Goal: Task Accomplishment & Management: Manage account settings

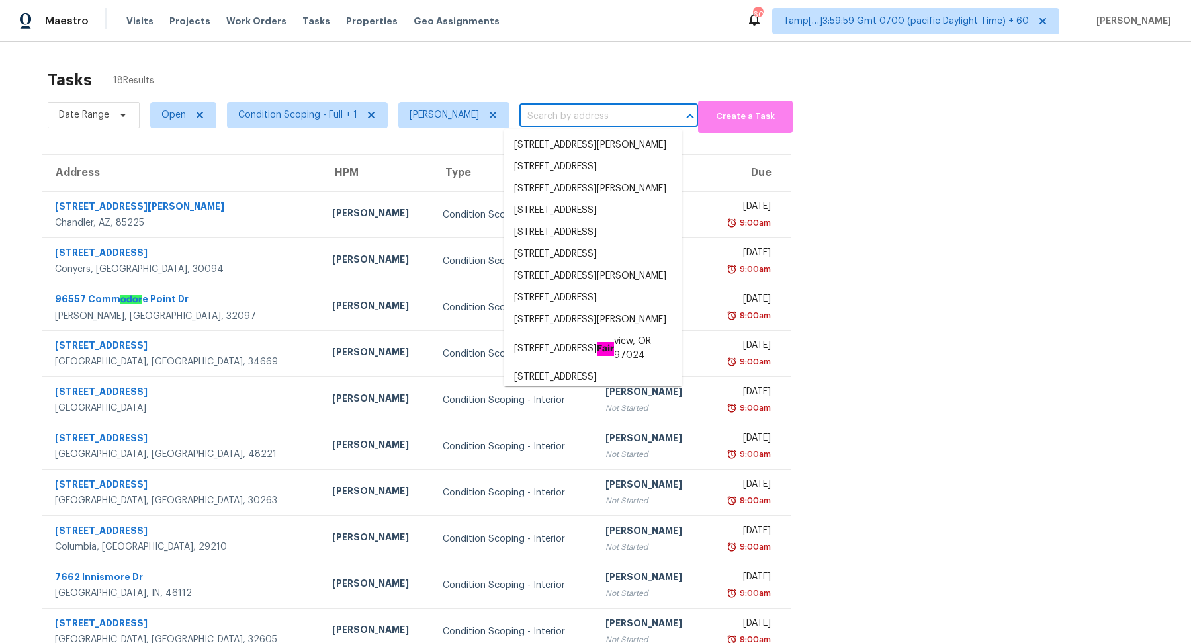
type input "4773 Bell Cir SE, Conyers, GA 30094"
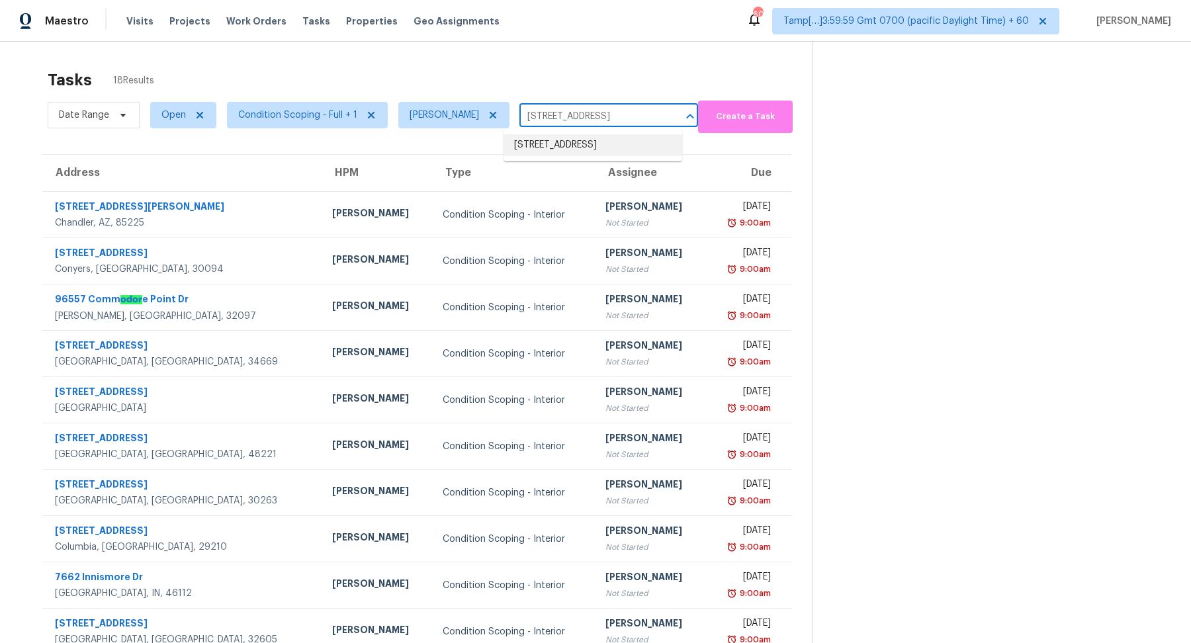
click at [557, 156] on li "4773 Bell Cir SE, Conyers, GA 30094" at bounding box center [593, 145] width 179 height 22
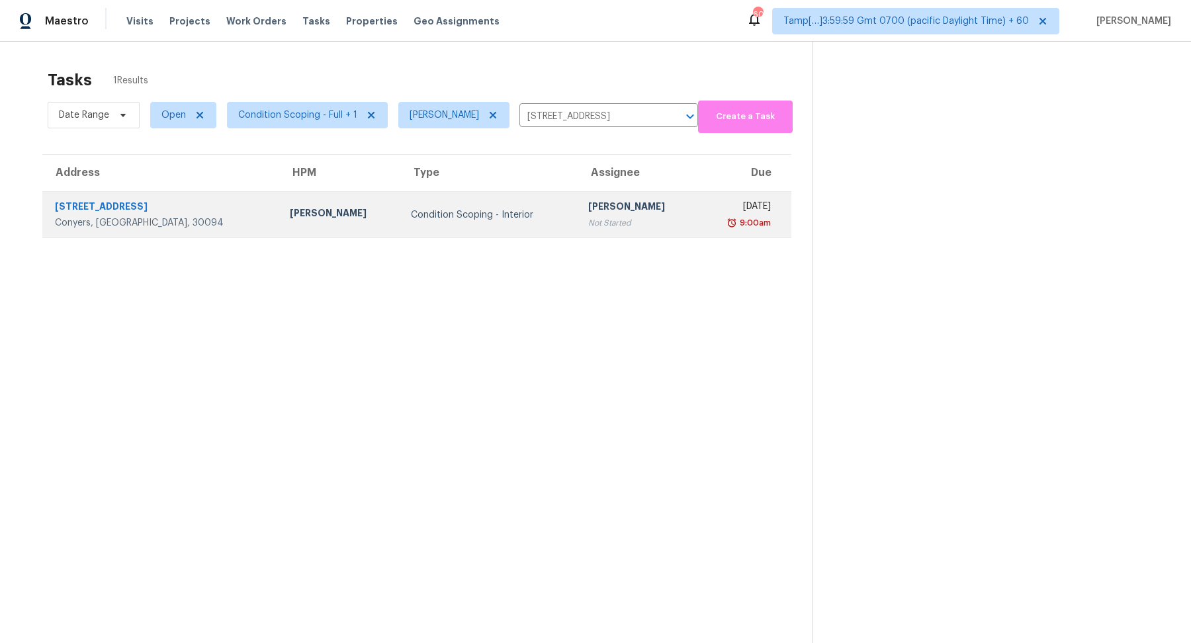
click at [588, 218] on div "Not Started" at bounding box center [638, 222] width 100 height 13
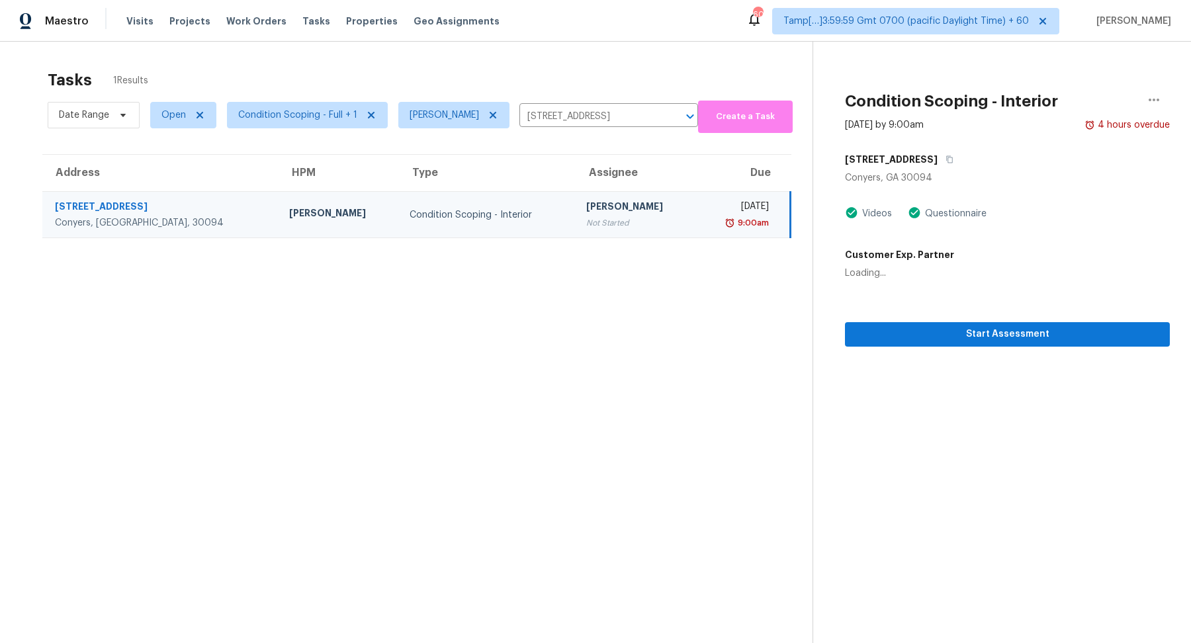
click at [699, 83] on div "Tasks 1 Results" at bounding box center [430, 80] width 765 height 34
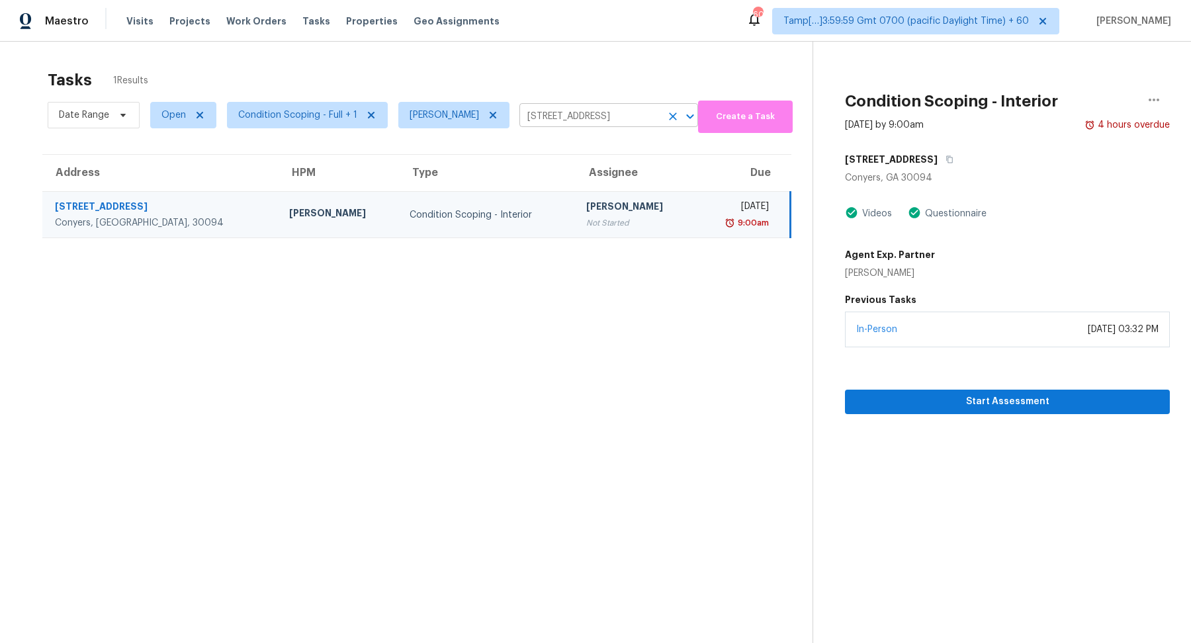
click at [666, 120] on icon "Clear" at bounding box center [672, 116] width 13 height 13
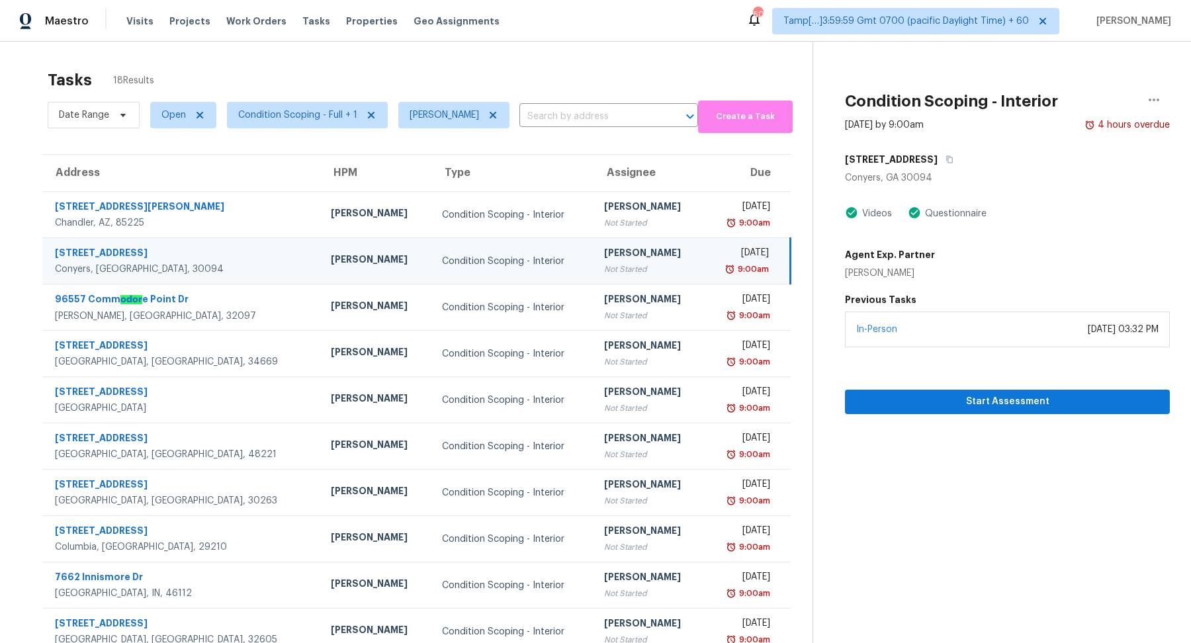
click at [571, 140] on section "Tasks 18 Results Date Range Open Condition Scoping - Full + 1 Hariharan GV ​ Cr…" at bounding box center [416, 376] width 791 height 627
click at [584, 118] on input "text" at bounding box center [590, 117] width 142 height 21
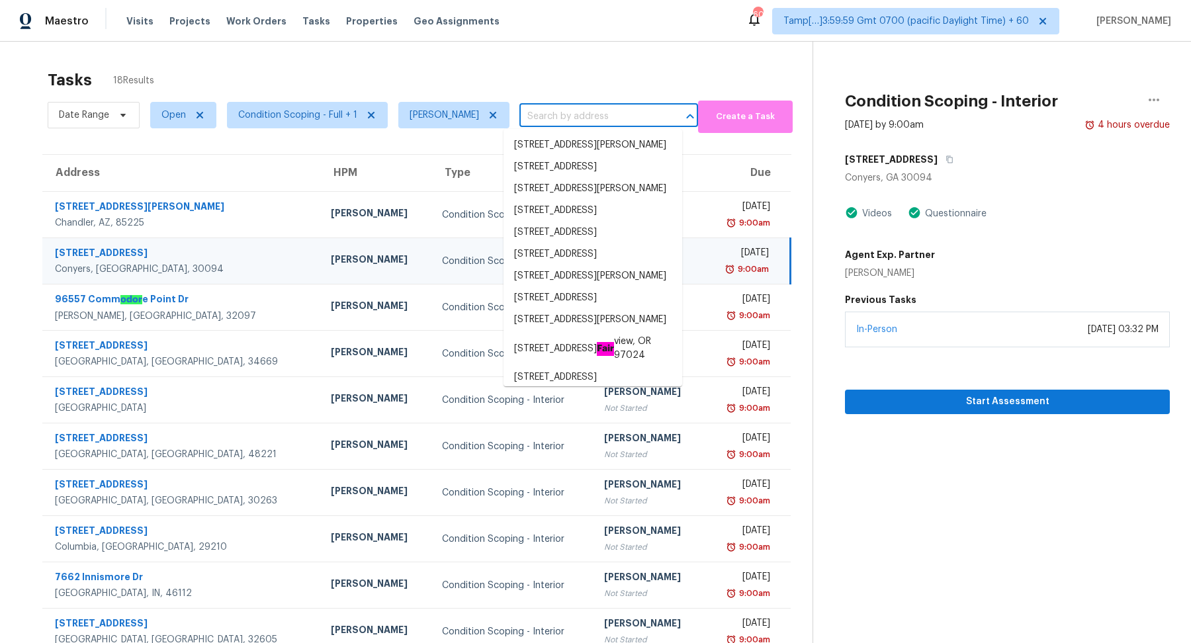
paste input "4773 Bell Cir SE, Conyers, GA 30094"
type input "4773 Bell Cir SE, Conyers, GA 30094"
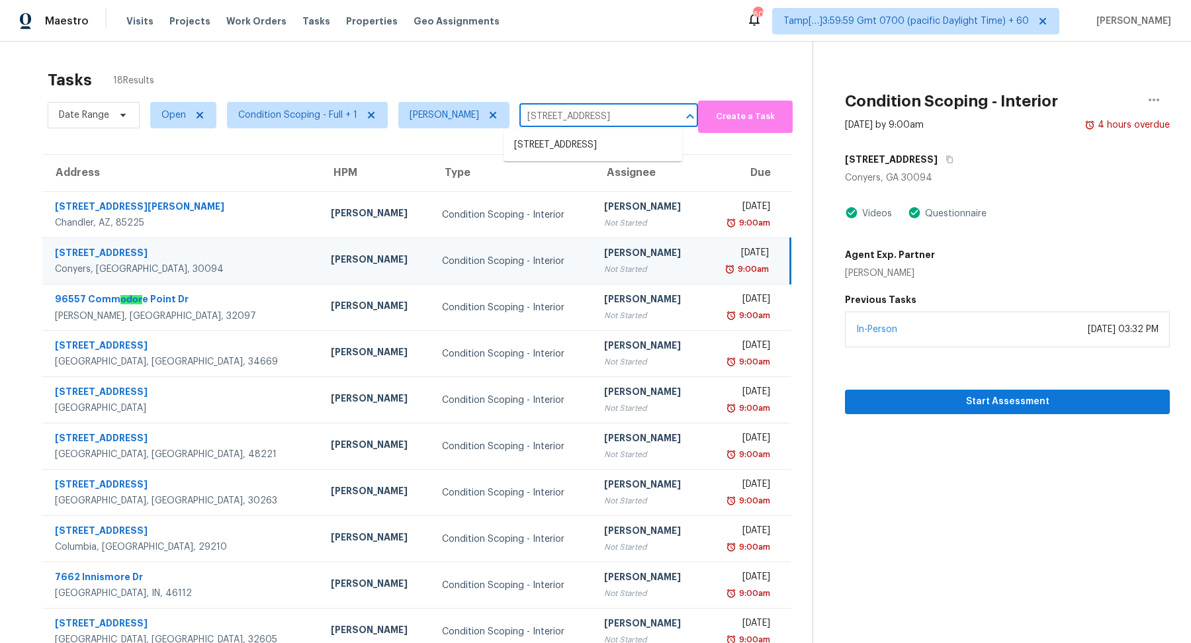
scroll to position [0, 24]
click at [572, 156] on li "4773 Bell Cir SE, Conyers, GA 30094" at bounding box center [593, 145] width 179 height 22
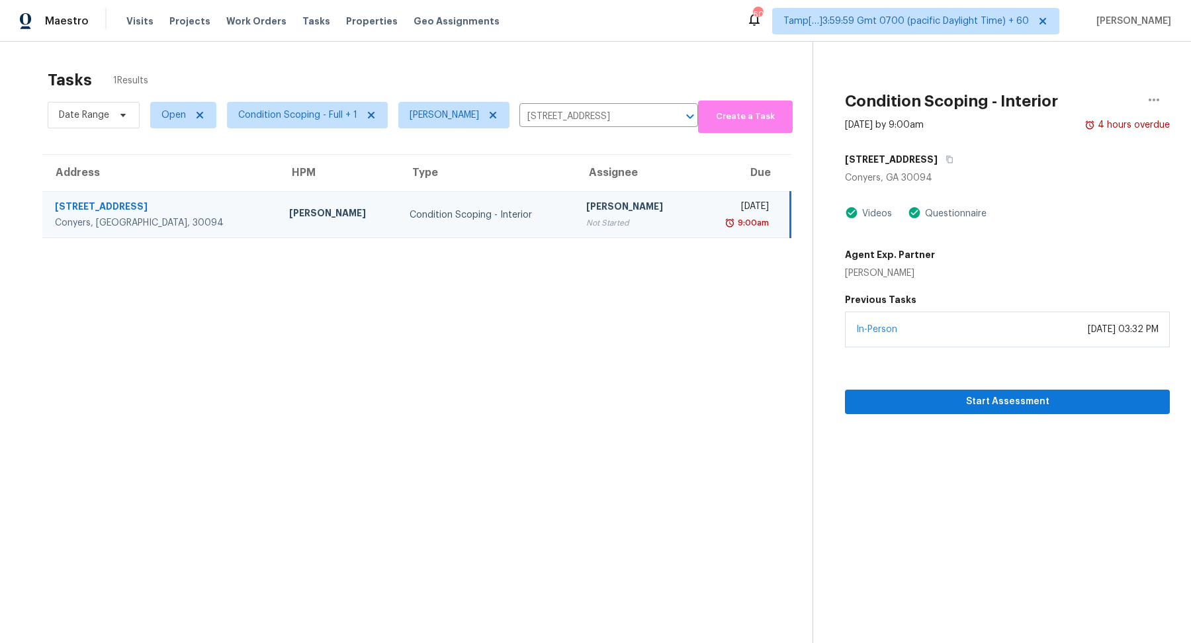
click at [447, 234] on td "Condition Scoping - Interior" at bounding box center [487, 215] width 177 height 46
click at [1157, 99] on icon "button" at bounding box center [1154, 100] width 11 height 3
click at [1059, 101] on div "Mark as Blocked" at bounding box center [1078, 102] width 103 height 13
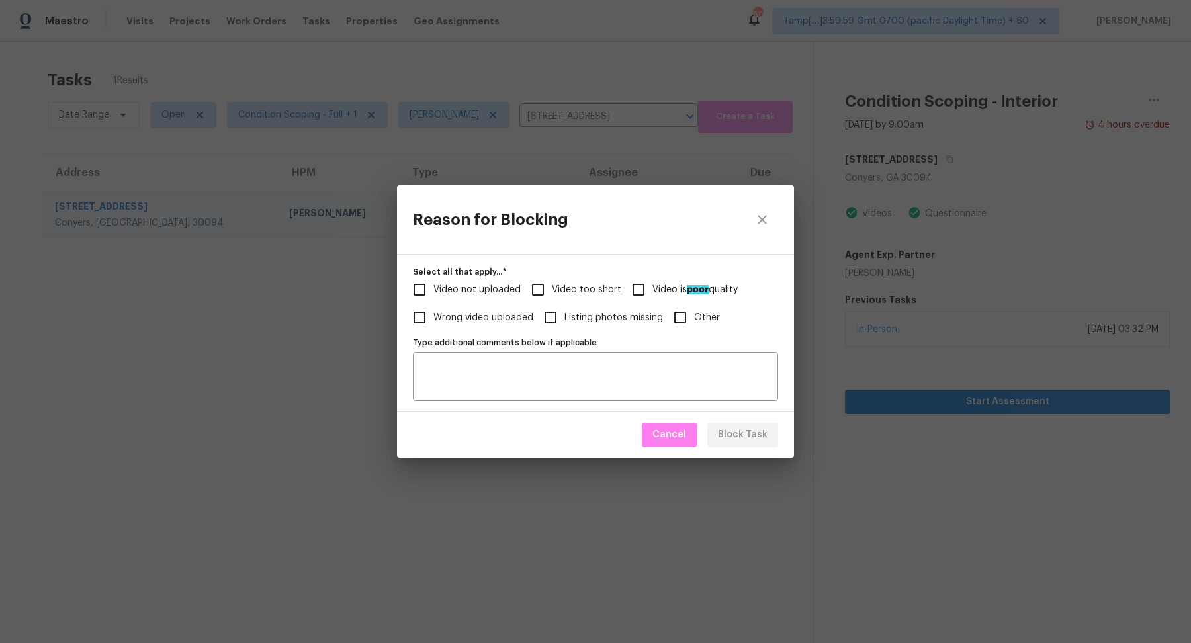
click at [562, 290] on span "Video too short" at bounding box center [586, 290] width 69 height 14
click at [552, 290] on input "Video too short" at bounding box center [538, 290] width 28 height 28
click at [544, 294] on input "Video too short" at bounding box center [538, 290] width 28 height 28
checkbox input "false"
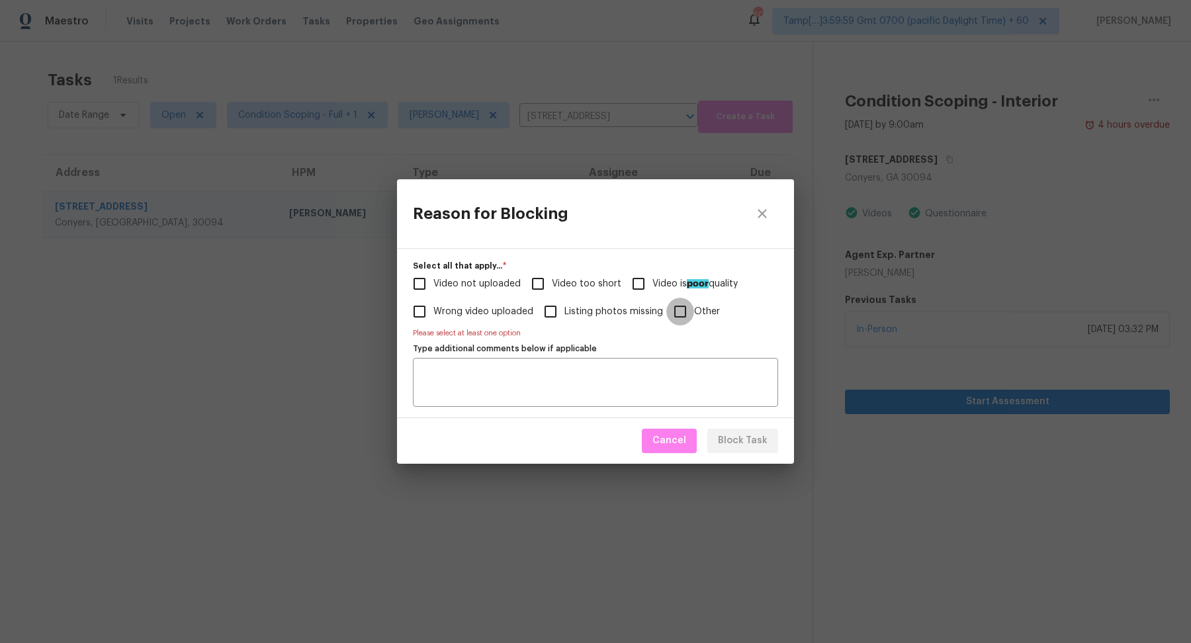
click at [666, 312] on input "Other" at bounding box center [680, 312] width 28 height 28
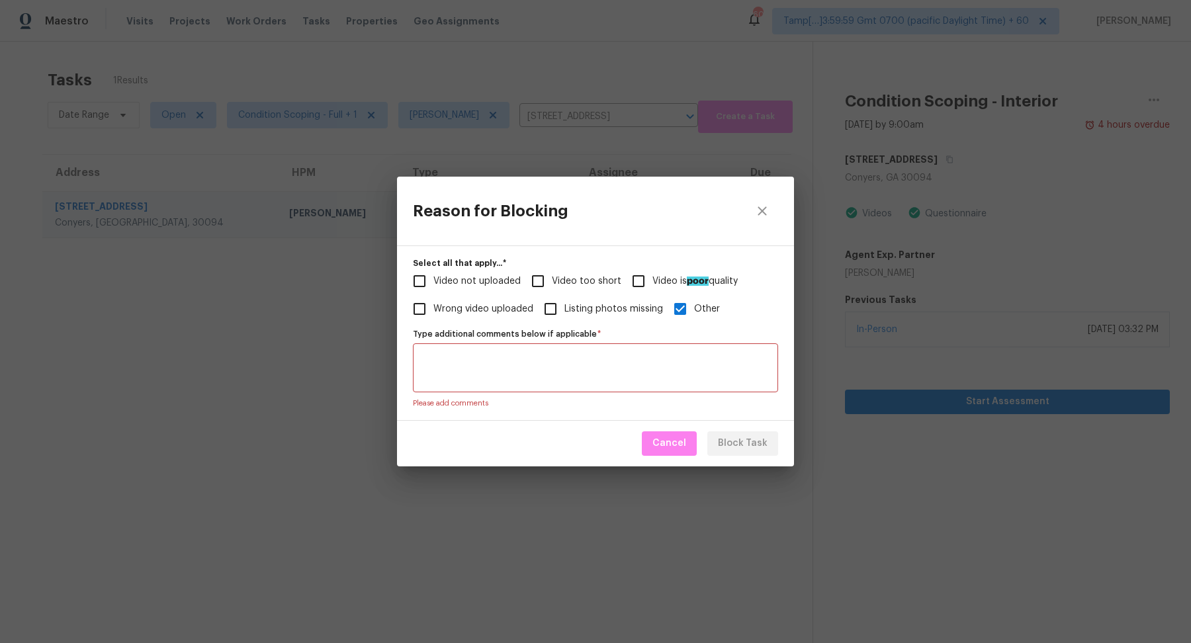
click at [687, 314] on input "Other" at bounding box center [680, 309] width 28 height 28
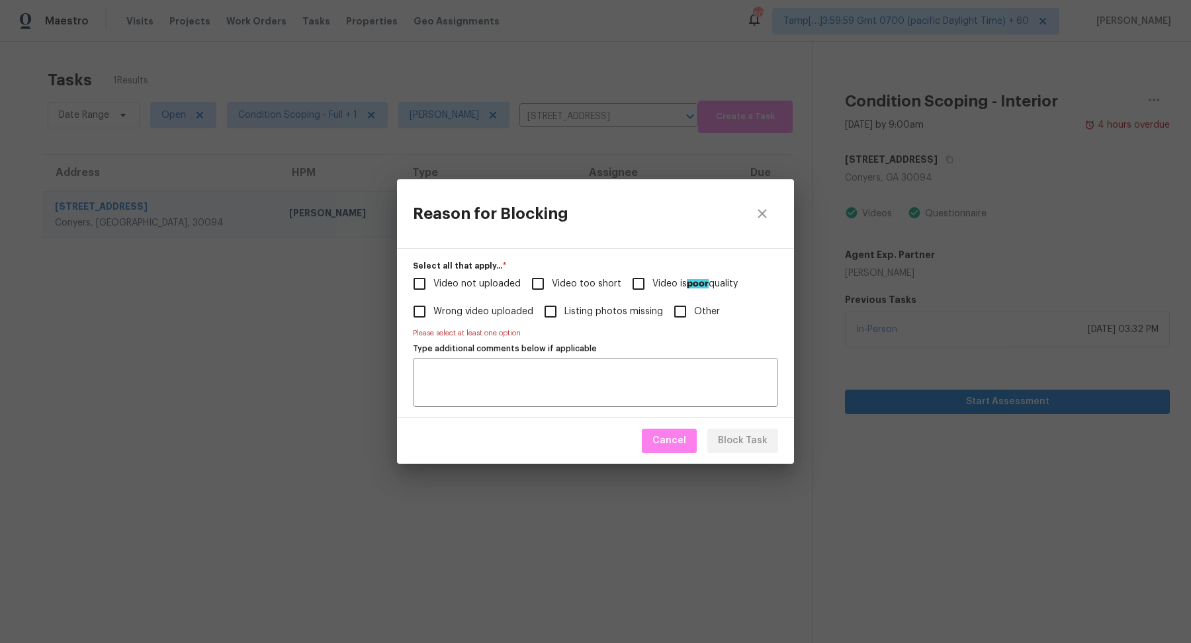
click at [679, 318] on input "Other" at bounding box center [680, 312] width 28 height 28
checkbox input "true"
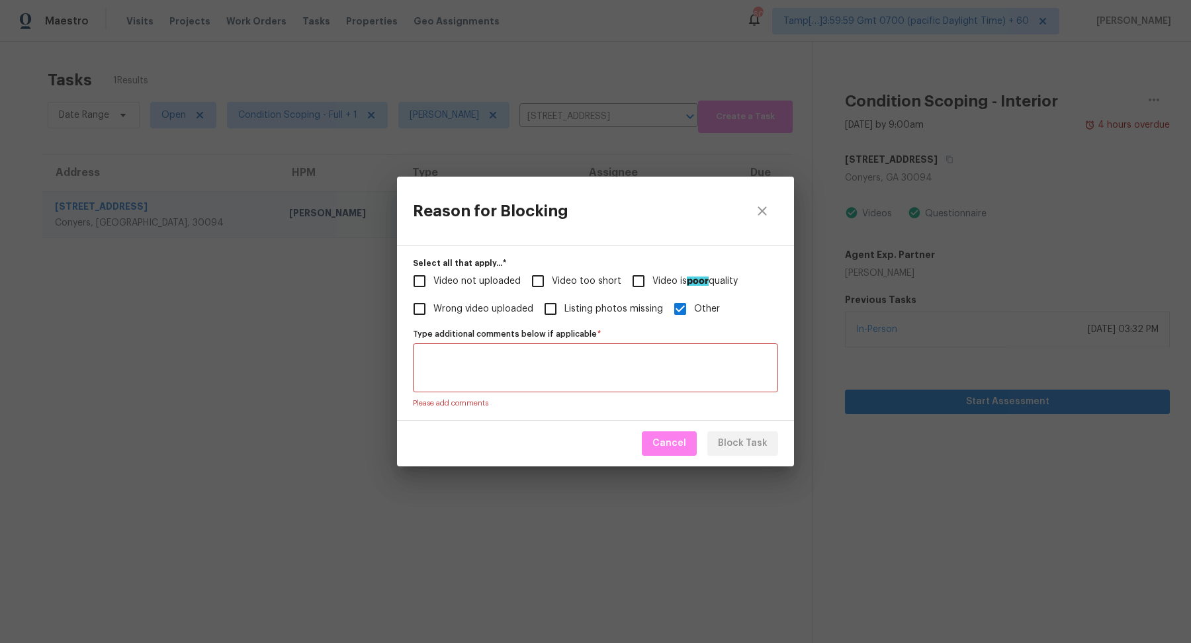
click at [550, 377] on textarea "Type additional comments below if applicable   *" at bounding box center [595, 368] width 349 height 28
click at [451, 318] on label "Wrong video uploaded" at bounding box center [470, 309] width 128 height 28
click at [433, 318] on input "Wrong video uploaded" at bounding box center [420, 309] width 28 height 28
checkbox input "true"
click at [675, 305] on input "Other" at bounding box center [680, 309] width 28 height 28
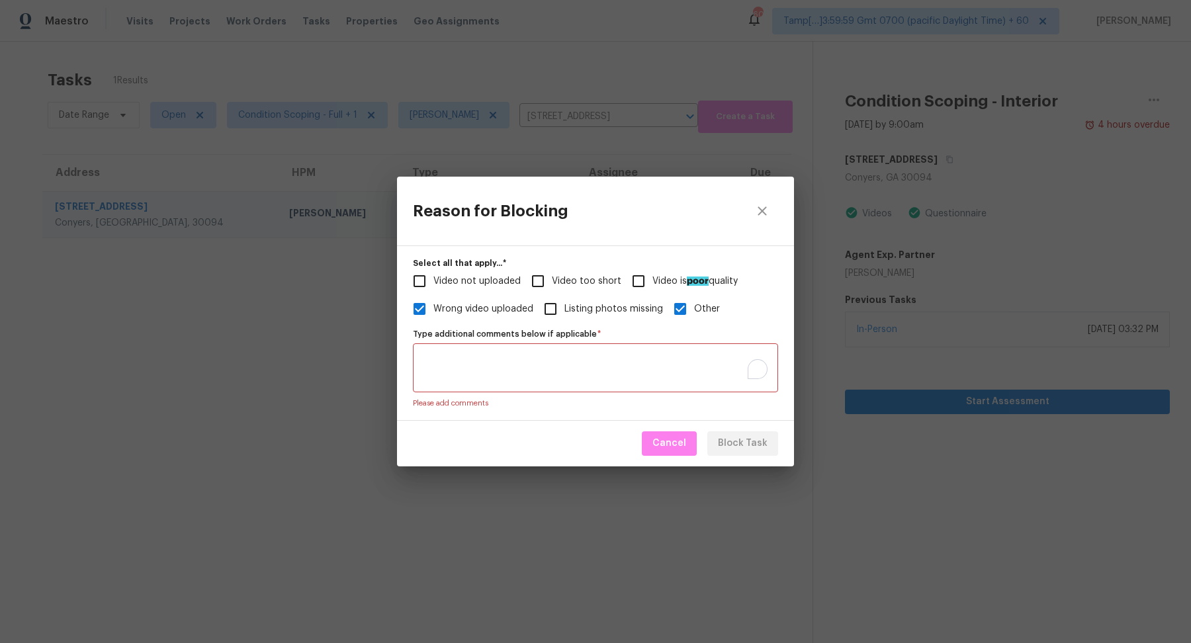
checkbox input "false"
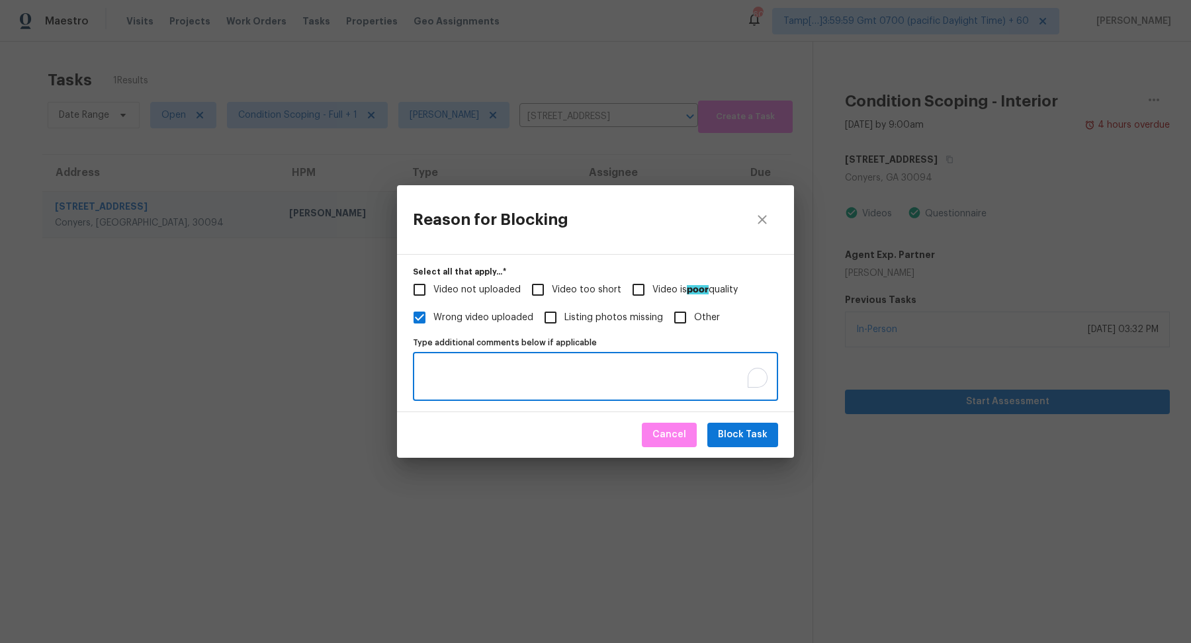
click at [579, 373] on textarea "Type additional comments below if applicable" at bounding box center [595, 377] width 349 height 28
type textarea "HPM uploaded wrong video."
click at [748, 443] on button "Block Task" at bounding box center [742, 435] width 71 height 24
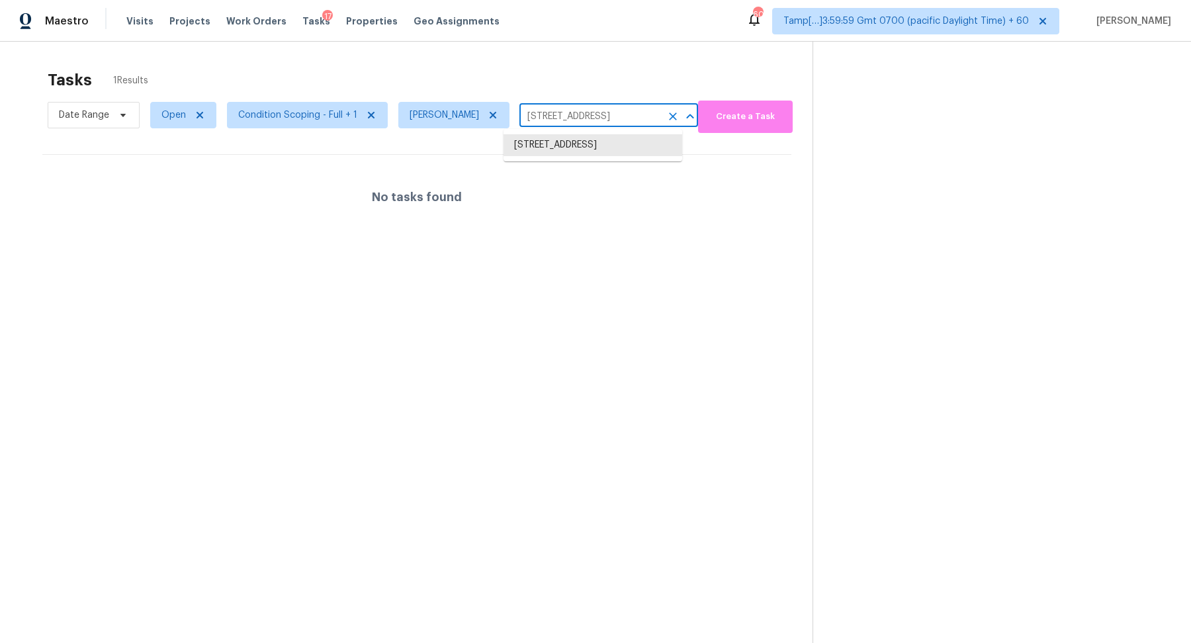
click at [539, 117] on input "4773 Bell Cir SE, Conyers, GA 30094" at bounding box center [590, 117] width 142 height 21
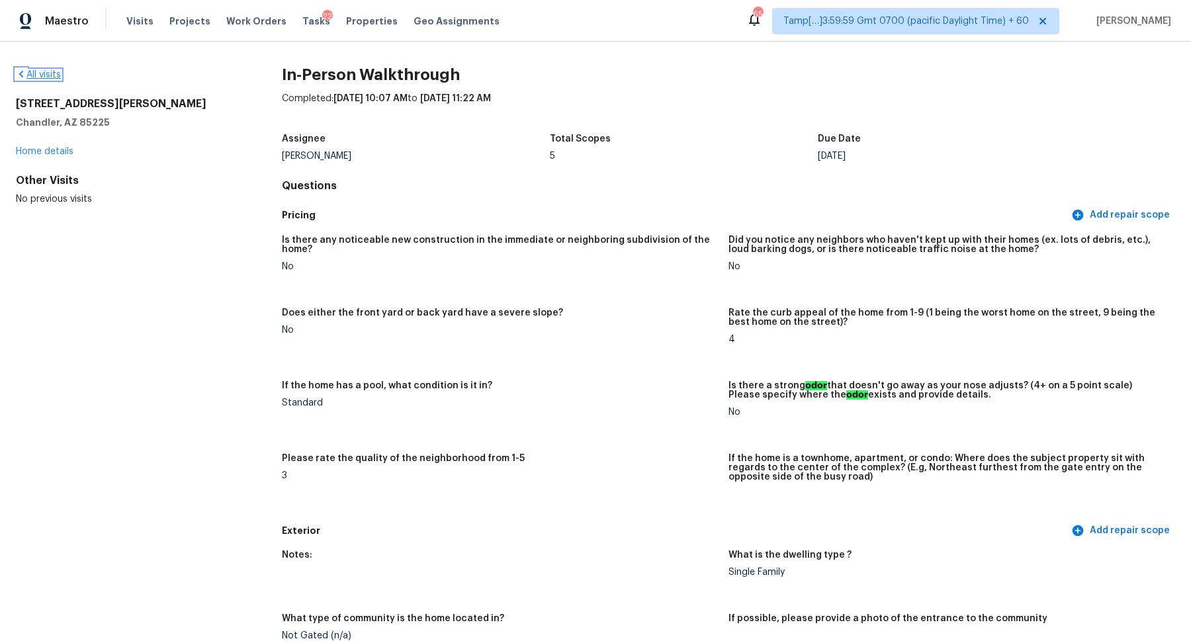
click at [57, 71] on link "All visits" at bounding box center [38, 74] width 45 height 9
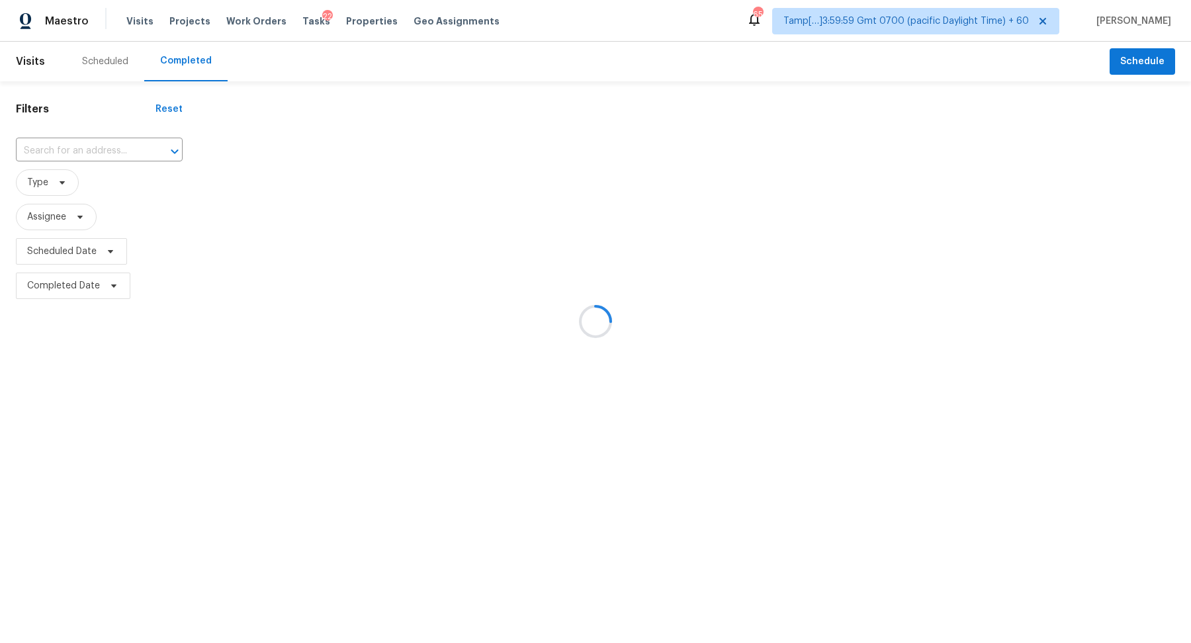
click at [91, 152] on div at bounding box center [595, 321] width 1191 height 643
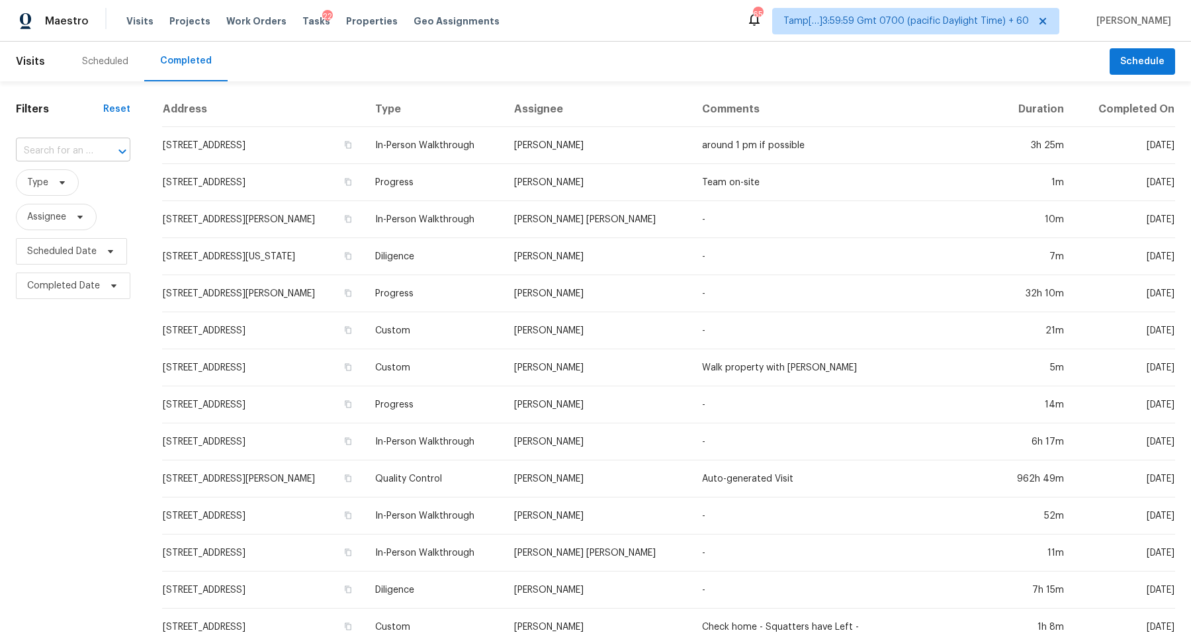
click at [105, 150] on div at bounding box center [113, 151] width 34 height 19
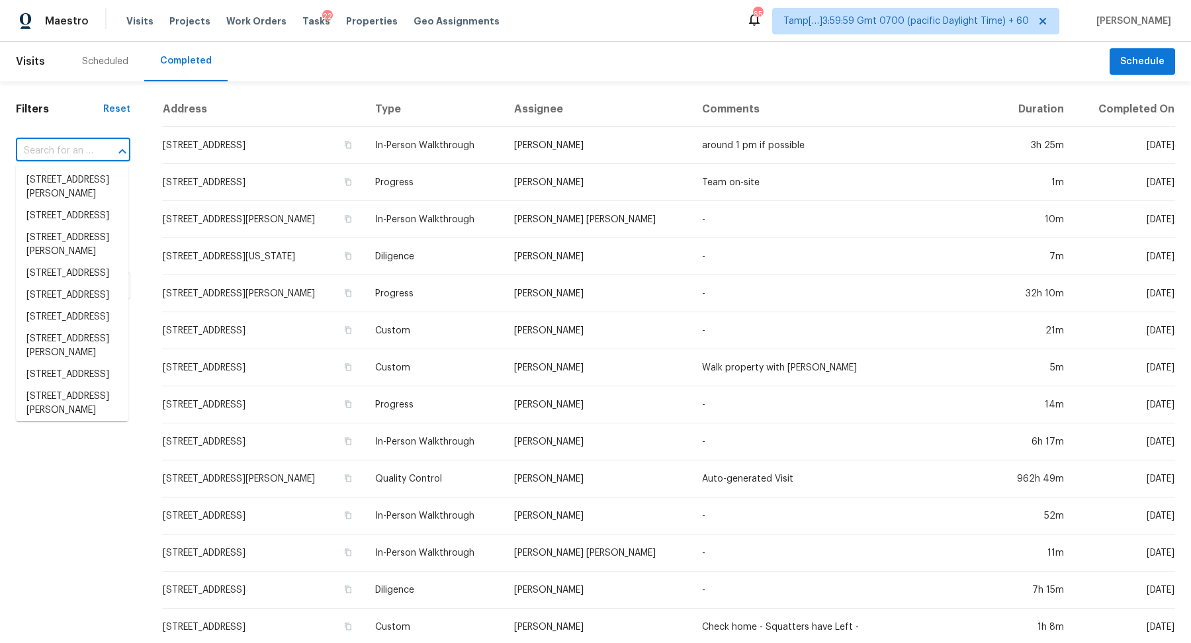
click at [105, 150] on div at bounding box center [113, 151] width 34 height 19
paste input "96557 Commodore Point Dr Yulee FL 32097"
type input "96557 Commodore Point Dr Yulee FL 32097"
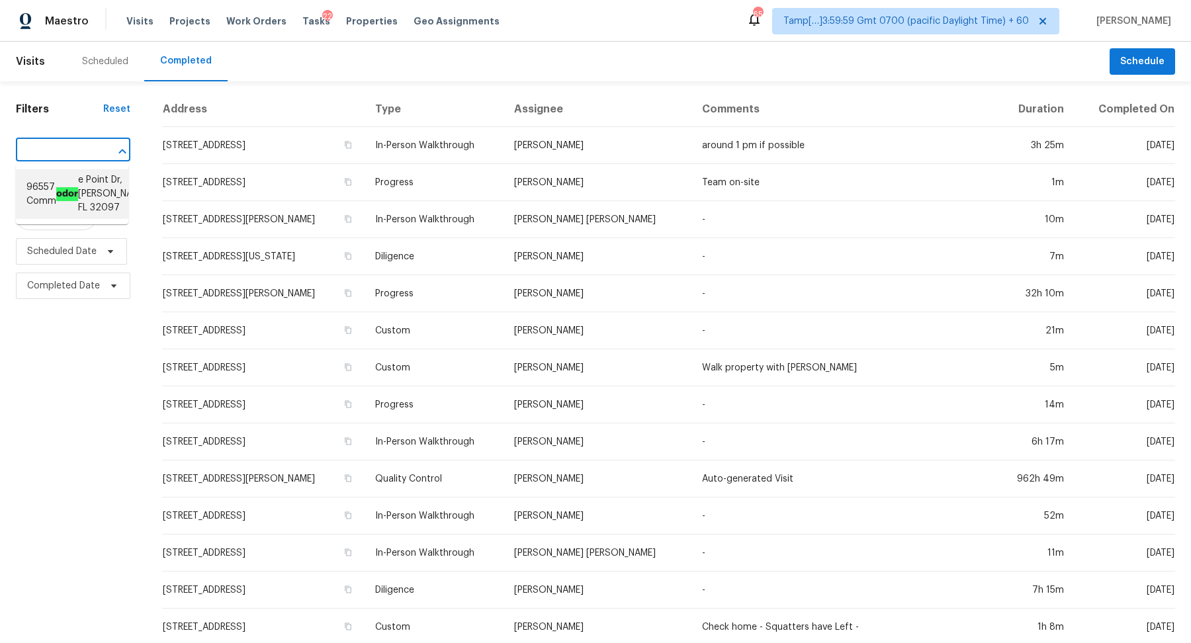
click at [62, 192] on ah_el_jm_1744356538015 "odor" at bounding box center [67, 194] width 22 height 14
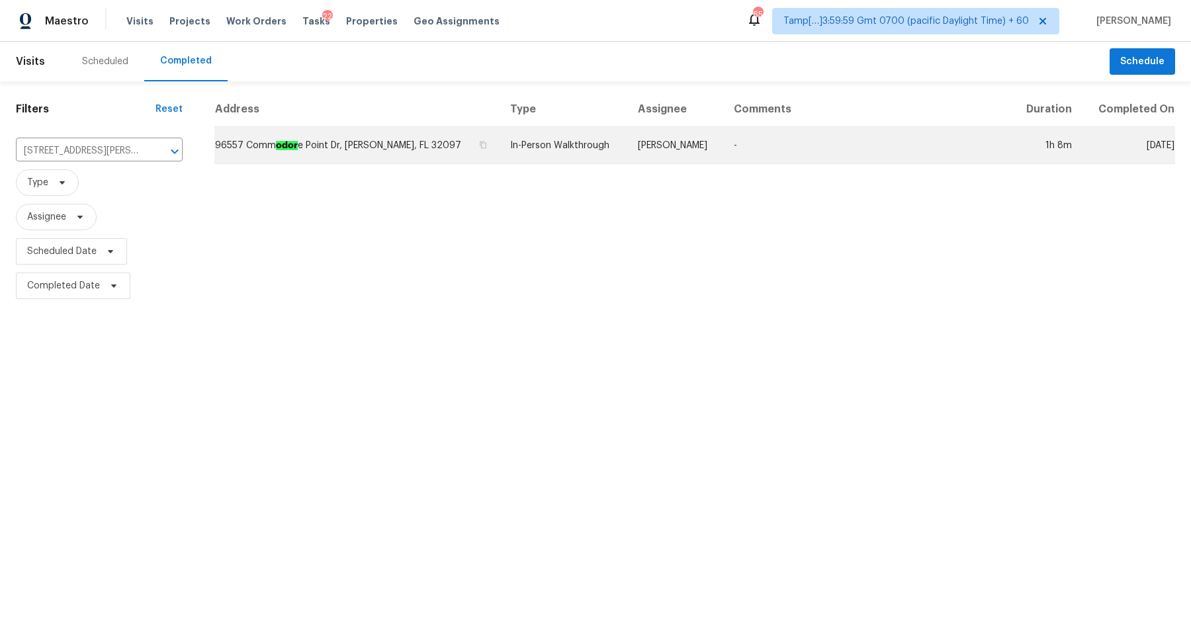
click at [317, 155] on td "96557 Comm odor e Point Dr, Yulee, FL 32097" at bounding box center [356, 145] width 285 height 37
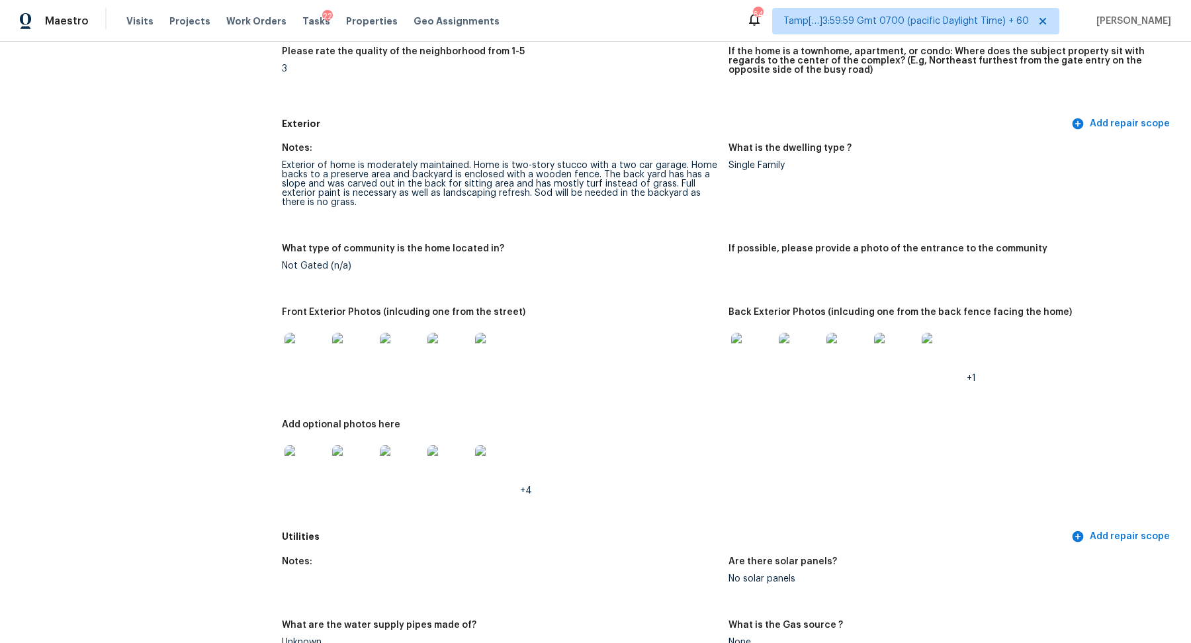
scroll to position [493, 0]
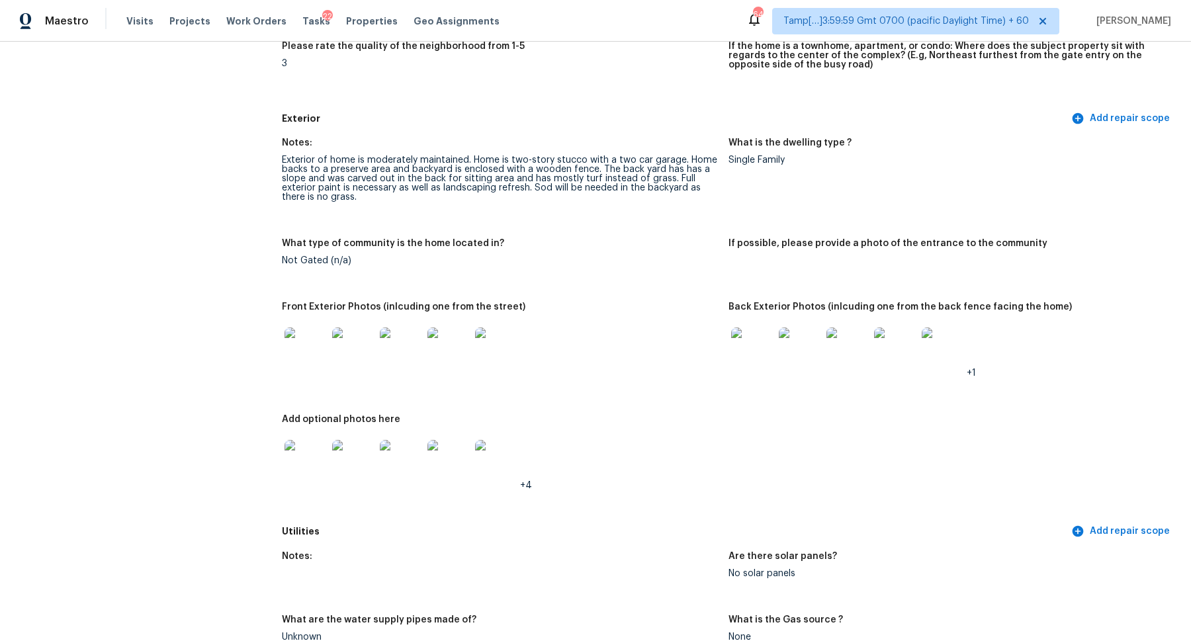
click at [306, 369] on img at bounding box center [306, 349] width 42 height 42
click at [330, 364] on div at bounding box center [354, 349] width 48 height 58
click at [308, 361] on img at bounding box center [306, 349] width 42 height 42
click at [414, 354] on img at bounding box center [401, 349] width 42 height 42
click at [729, 347] on div at bounding box center [753, 349] width 48 height 58
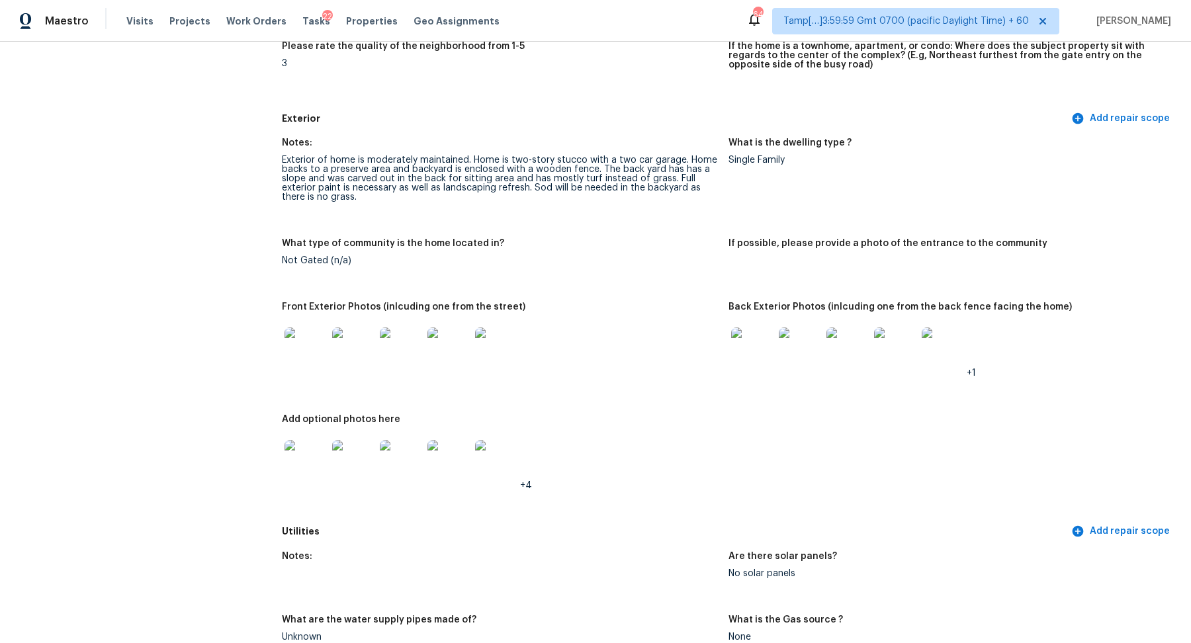
click at [750, 349] on img at bounding box center [752, 349] width 42 height 42
click at [760, 347] on img at bounding box center [752, 349] width 42 height 42
click at [304, 465] on img at bounding box center [306, 461] width 42 height 42
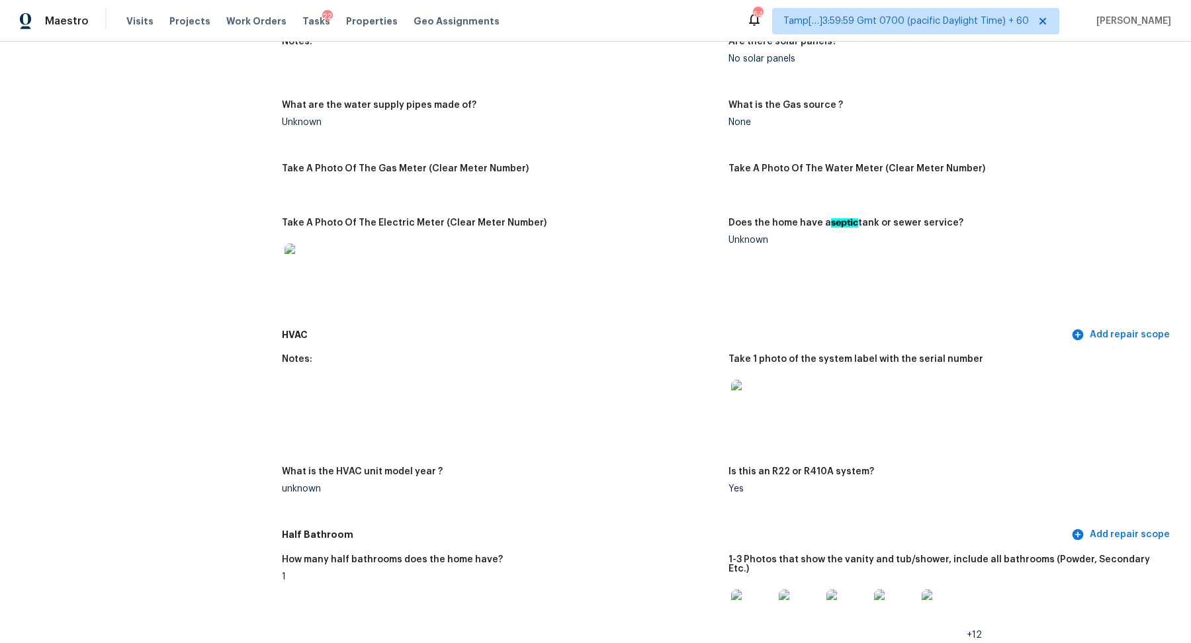
scroll to position [1241, 0]
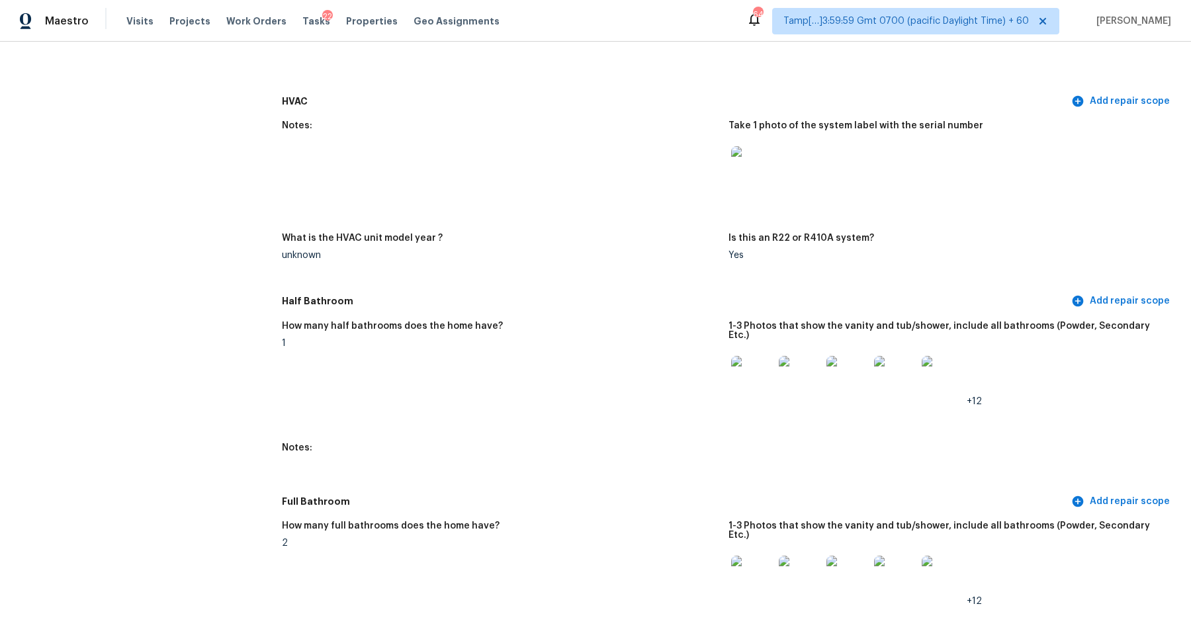
click at [764, 371] on img at bounding box center [752, 377] width 42 height 42
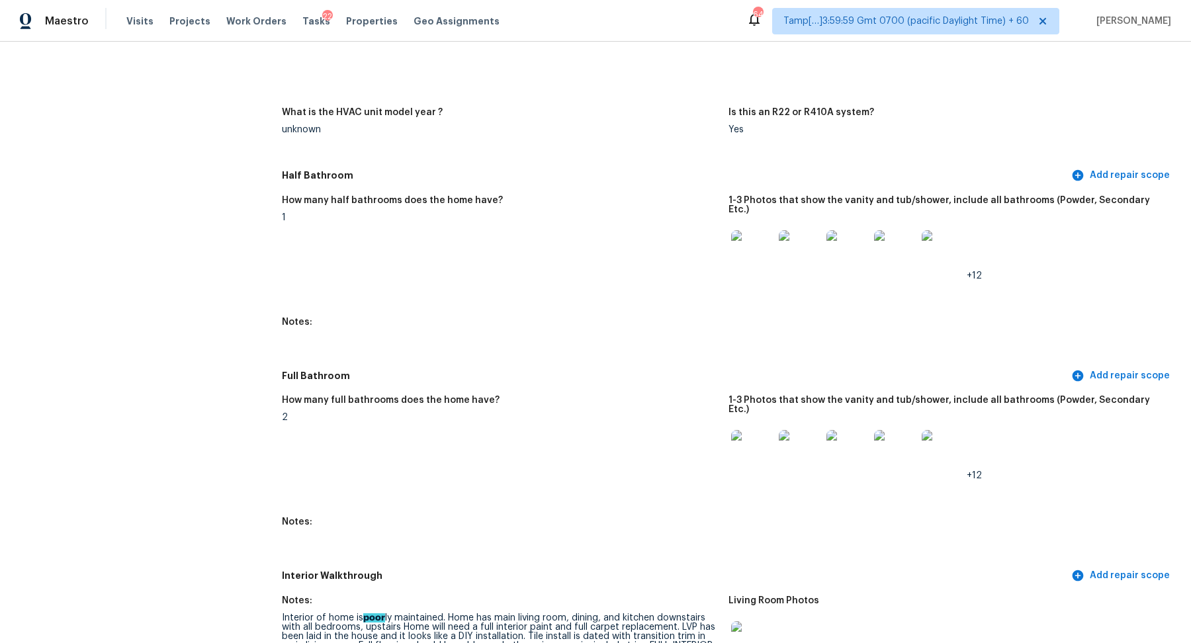
click at [746, 438] on img at bounding box center [752, 451] width 42 height 42
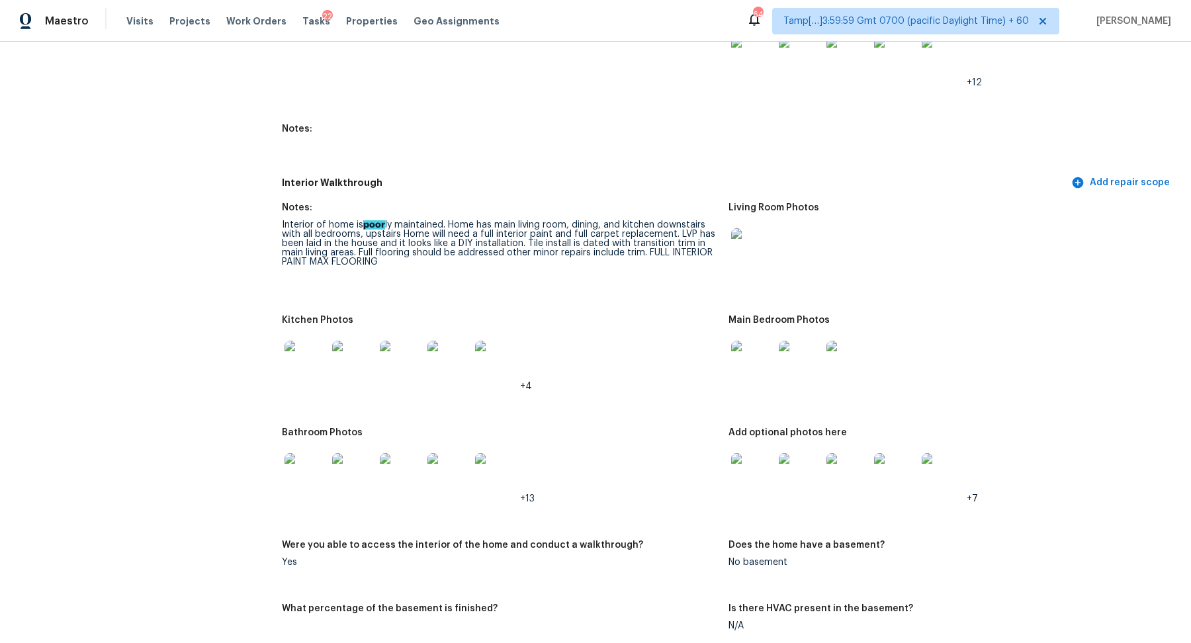
scroll to position [1792, 0]
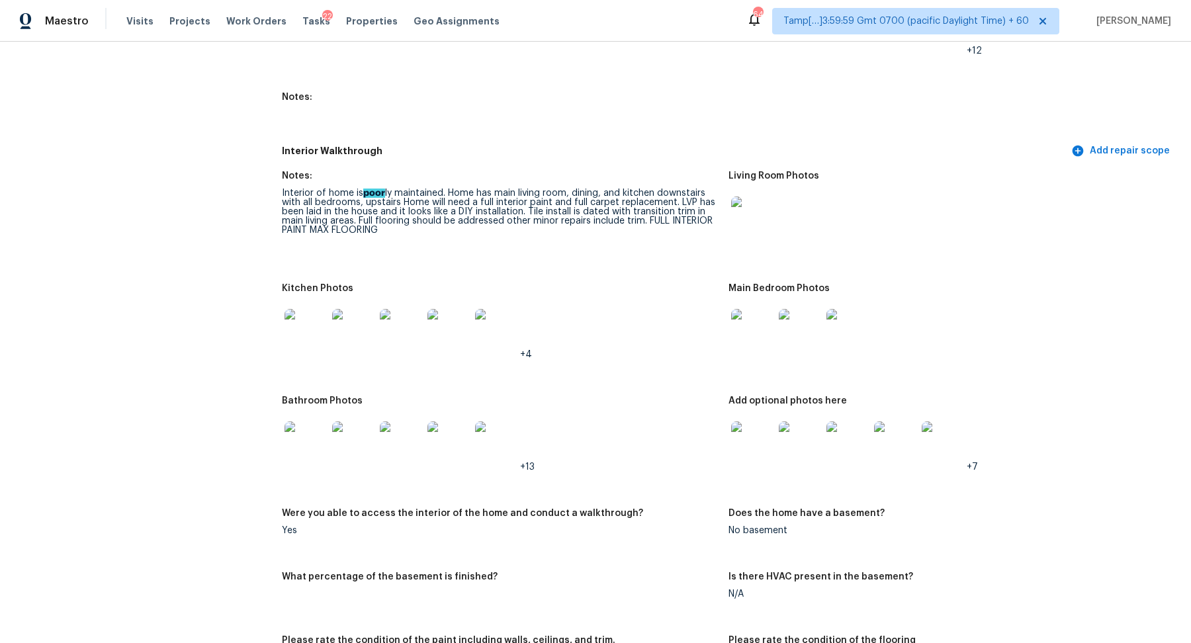
click at [750, 309] on img at bounding box center [752, 330] width 42 height 42
click at [761, 426] on img at bounding box center [752, 443] width 42 height 42
click at [752, 448] on div at bounding box center [753, 443] width 48 height 58
click at [776, 425] on div at bounding box center [800, 443] width 48 height 58
click at [767, 427] on img at bounding box center [752, 443] width 42 height 42
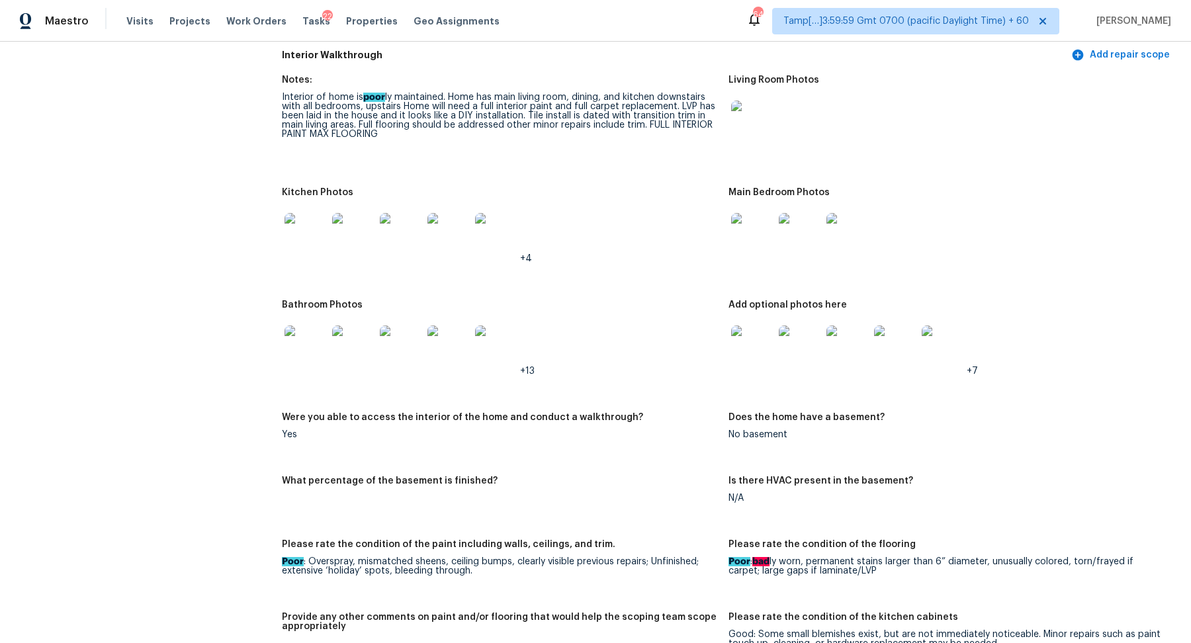
scroll to position [1870, 0]
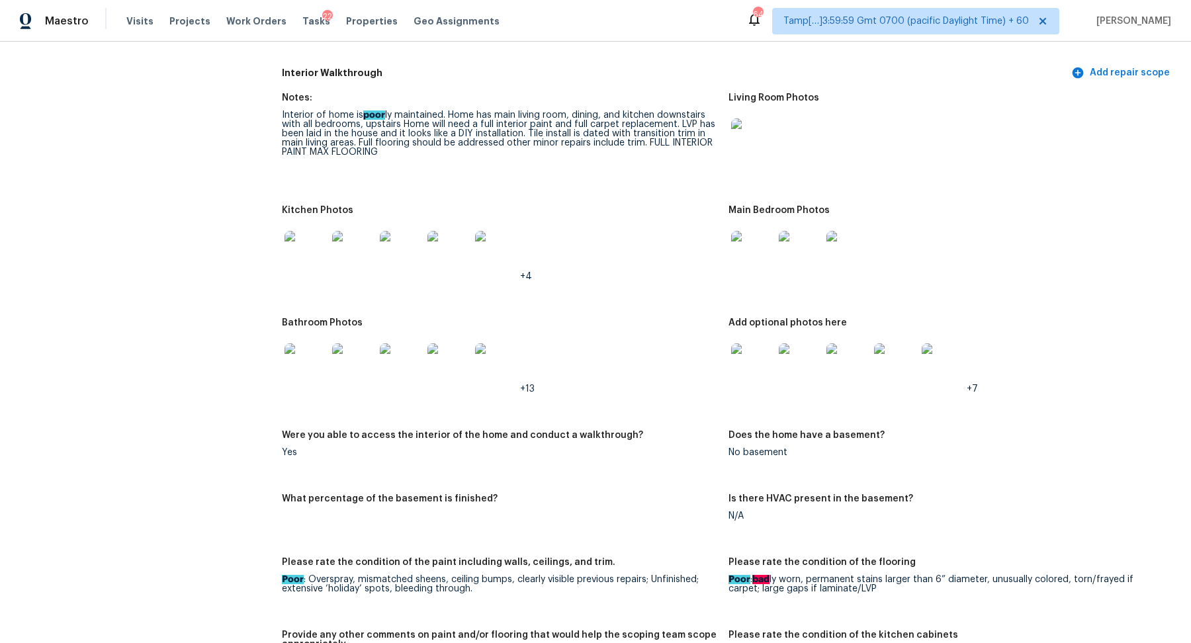
click at [757, 358] on img at bounding box center [752, 364] width 42 height 42
drag, startPoint x: 680, startPoint y: 107, endPoint x: 361, endPoint y: 124, distance: 318.8
click at [361, 124] on div "Interior of home is poor ly maintained. Home has main living room, dining, and …" at bounding box center [500, 134] width 436 height 46
click at [302, 242] on img at bounding box center [306, 252] width 42 height 42
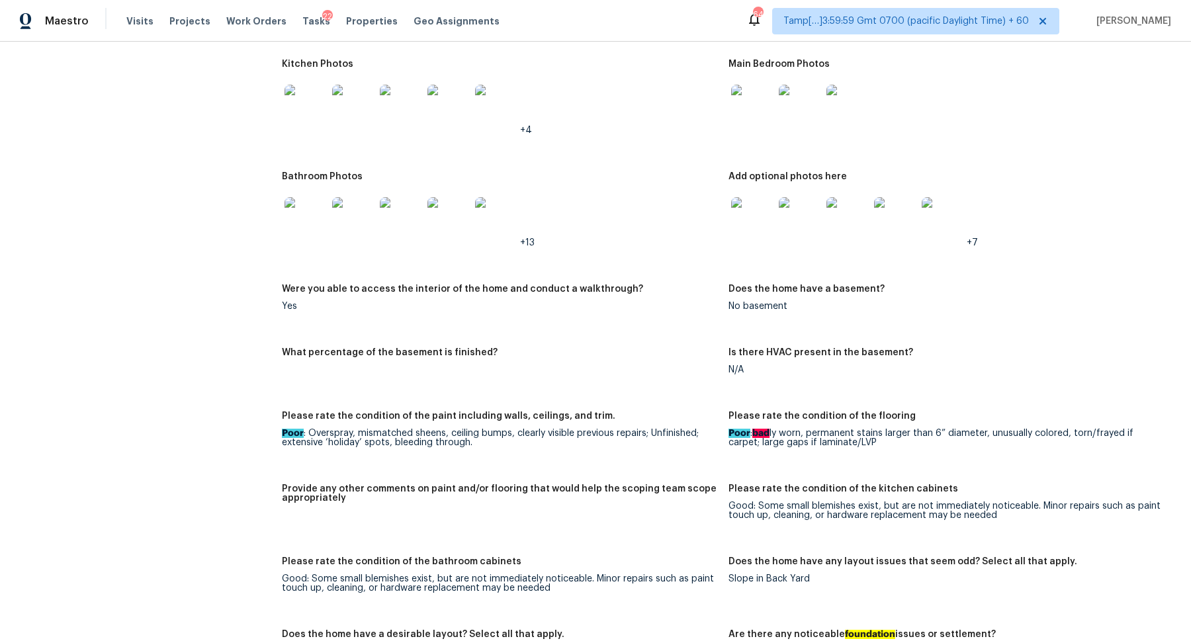
click at [752, 198] on img at bounding box center [752, 218] width 42 height 42
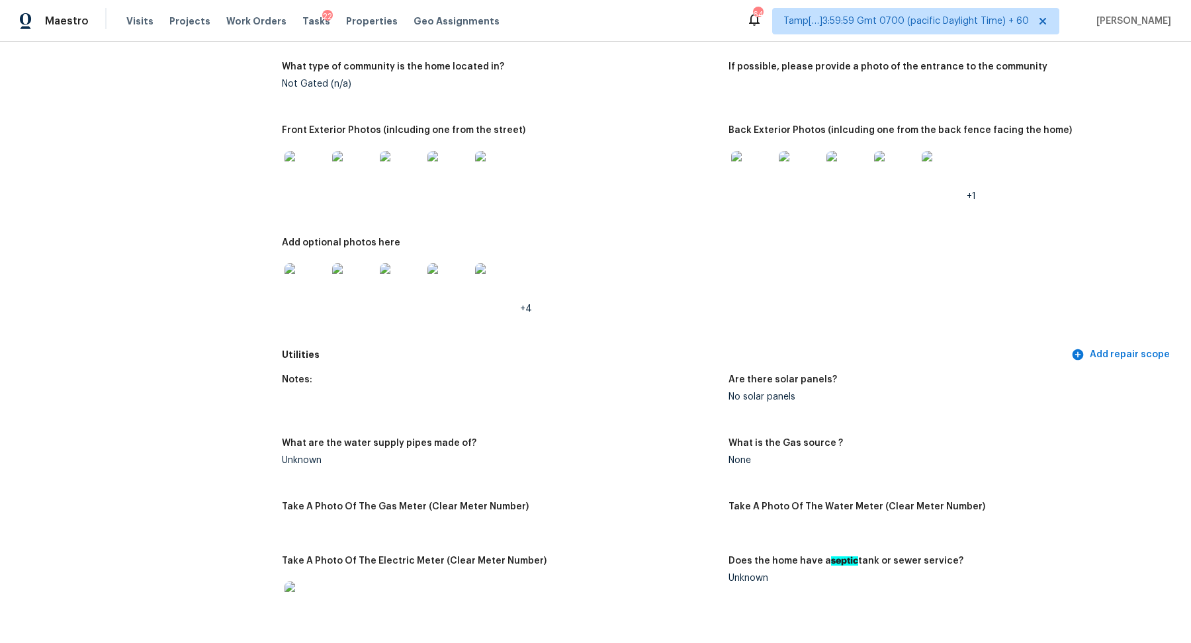
scroll to position [1361, 0]
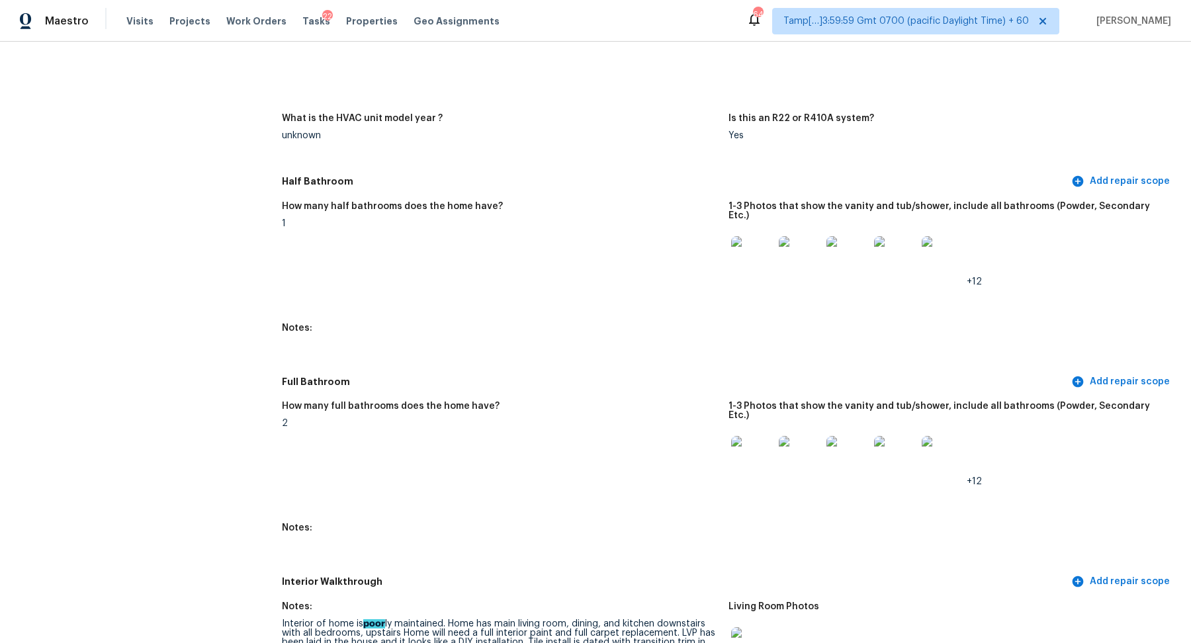
click at [757, 242] on img at bounding box center [752, 257] width 42 height 42
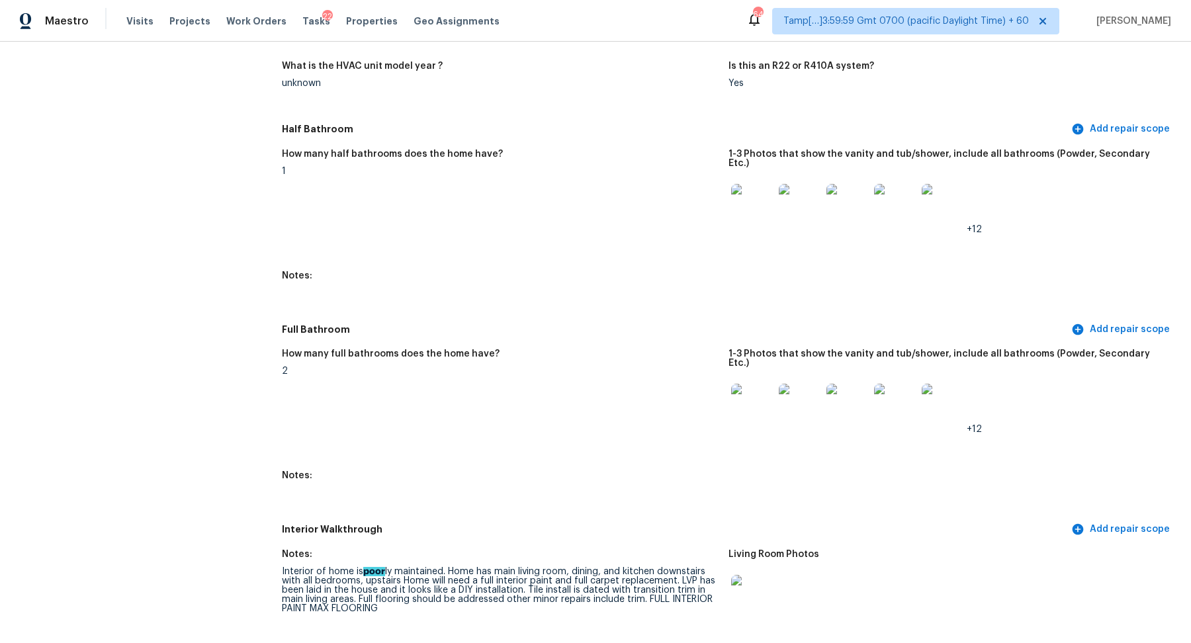
scroll to position [1448, 0]
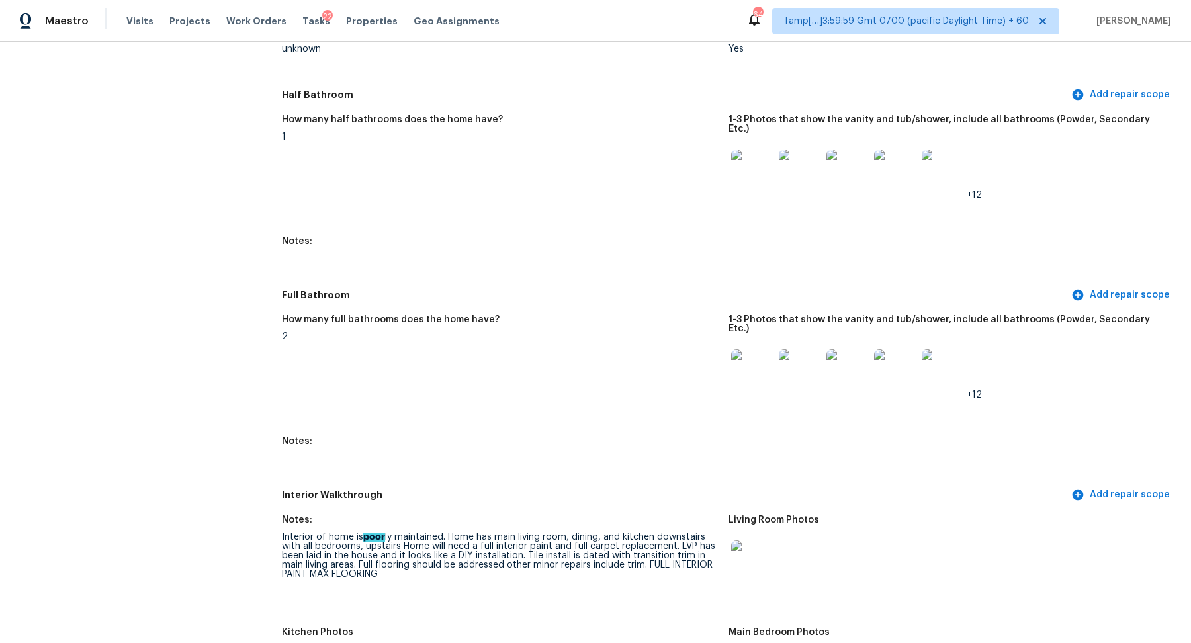
click at [768, 349] on img at bounding box center [752, 370] width 42 height 42
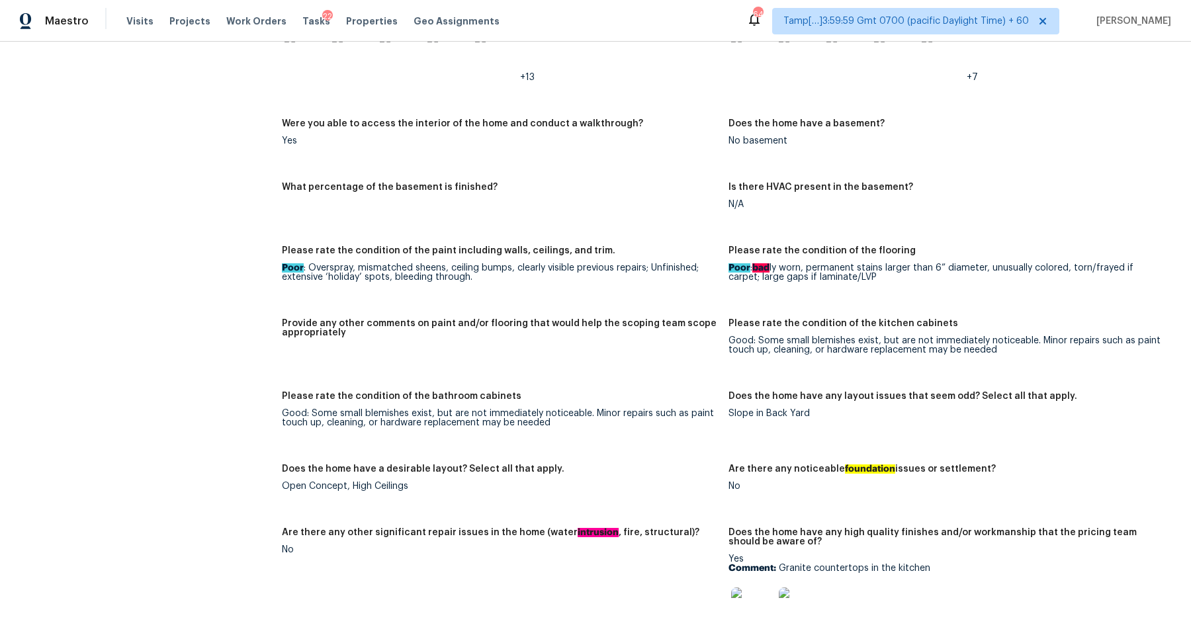
scroll to position [1943, 0]
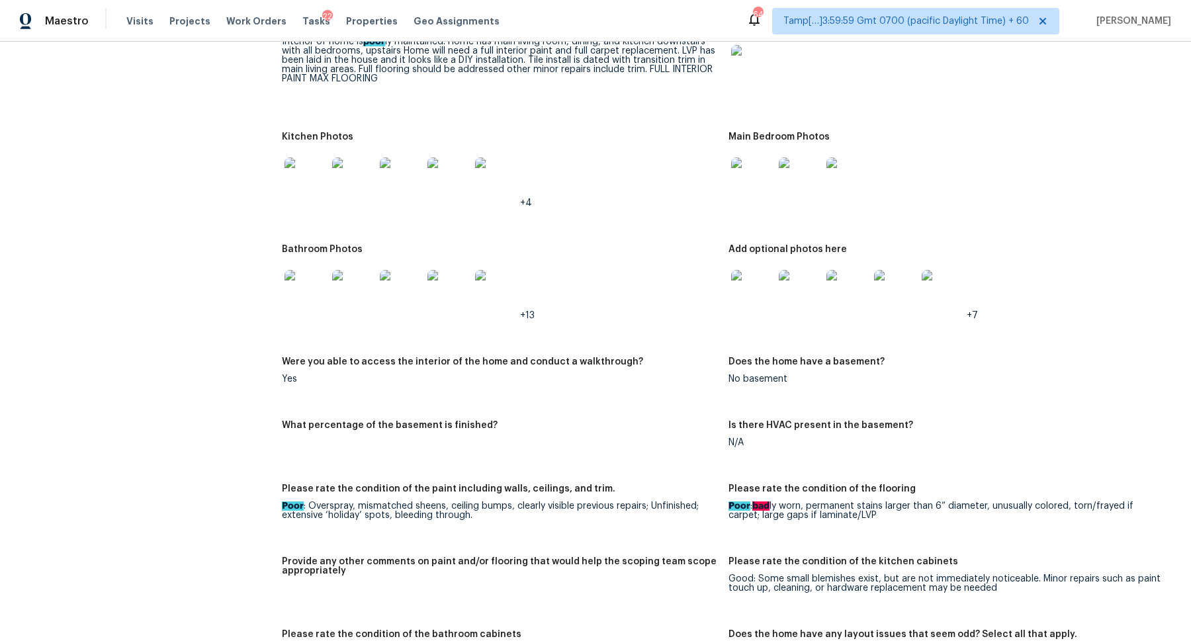
click at [762, 270] on img at bounding box center [752, 291] width 42 height 42
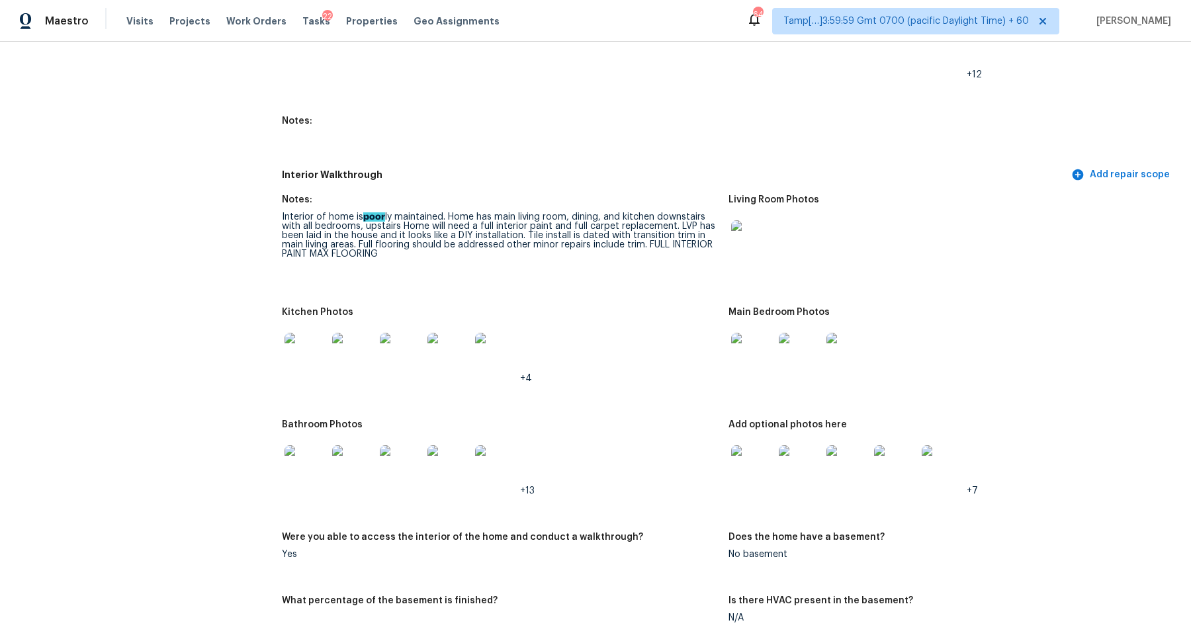
scroll to position [0, 0]
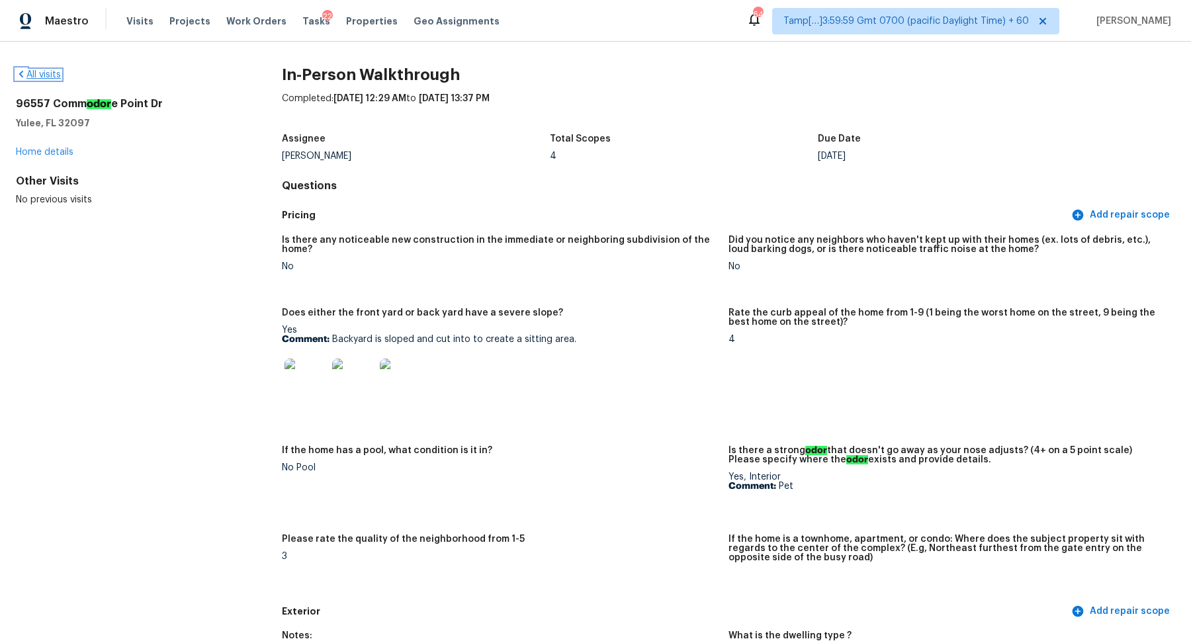
click at [50, 76] on link "All visits" at bounding box center [38, 74] width 45 height 9
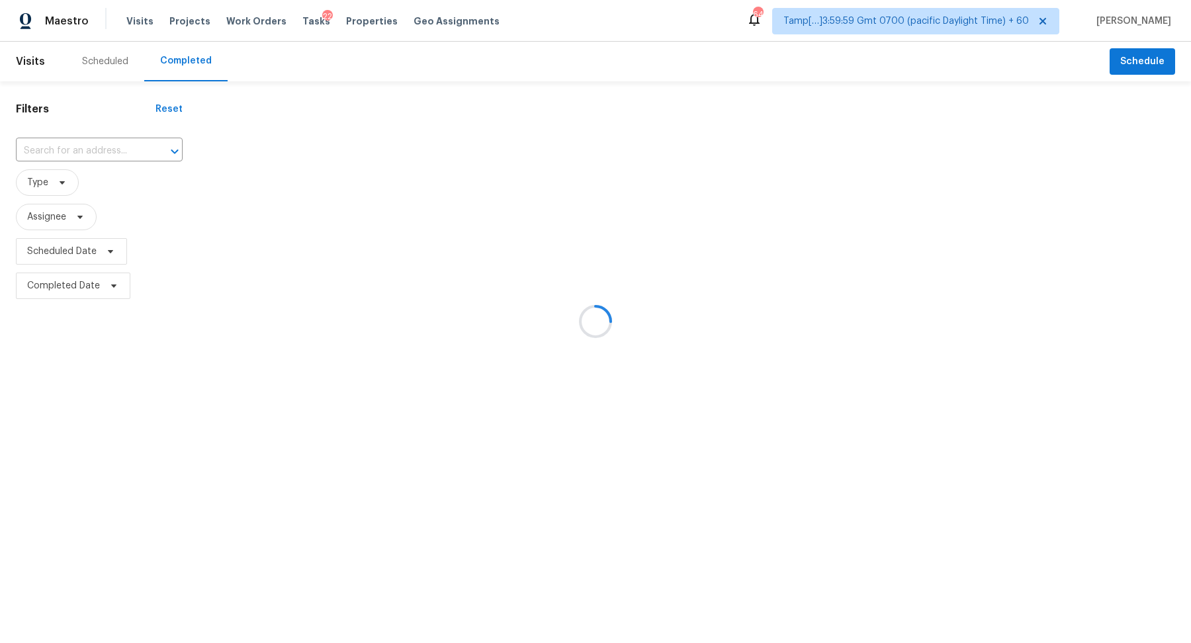
click at [92, 143] on div at bounding box center [595, 321] width 1191 height 643
click at [93, 146] on div at bounding box center [595, 321] width 1191 height 643
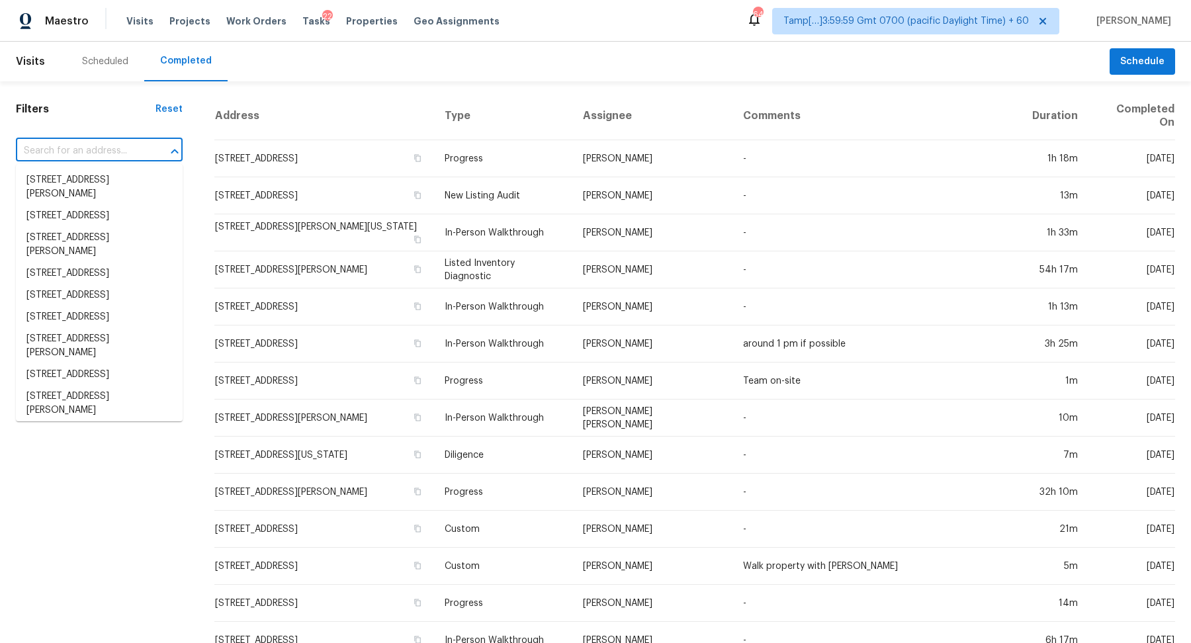
click at [110, 149] on input "text" at bounding box center [81, 151] width 130 height 21
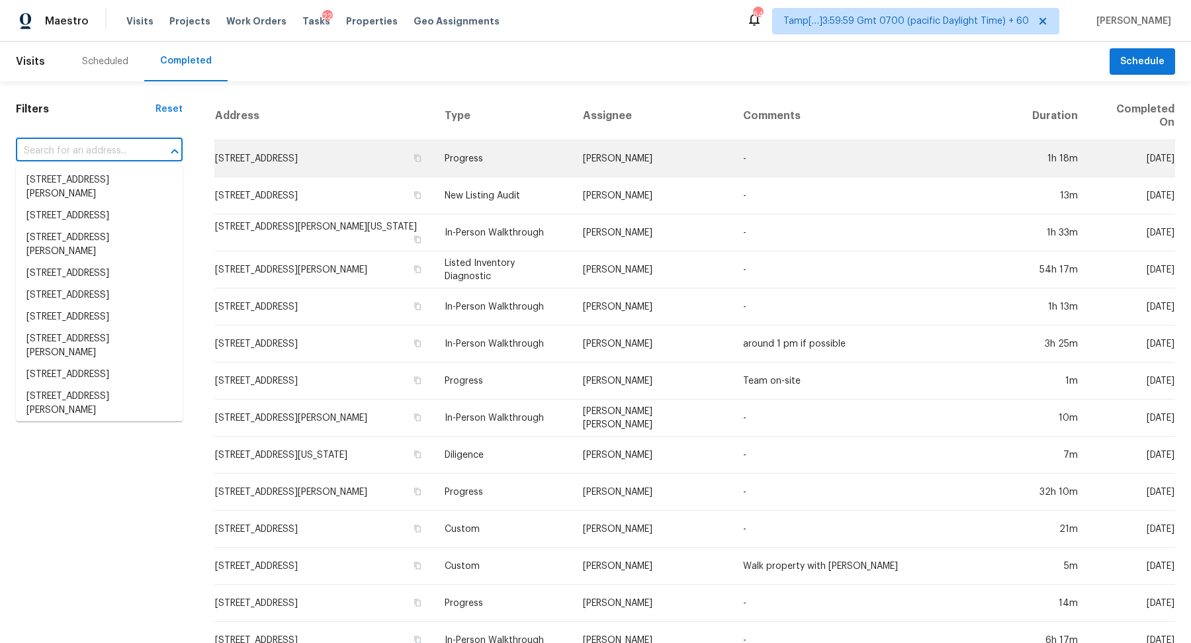
paste input "13307 Crest Lake Dr Hudson FL 34669"
type input "13307 Crest Lake Dr Hudson FL 34669"
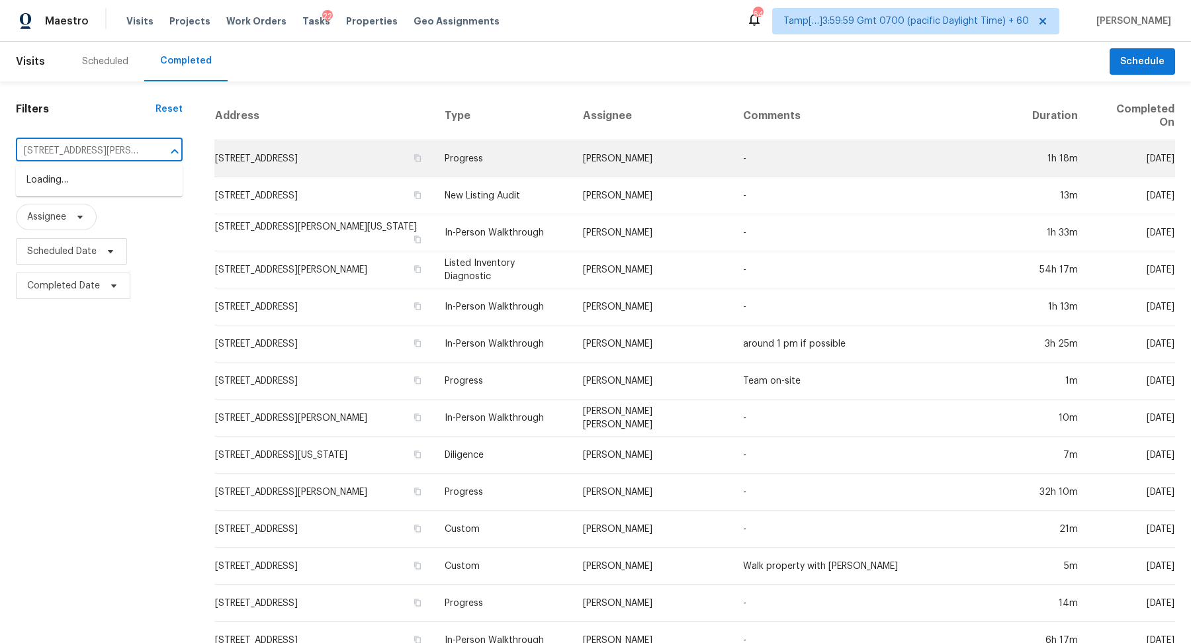
scroll to position [0, 43]
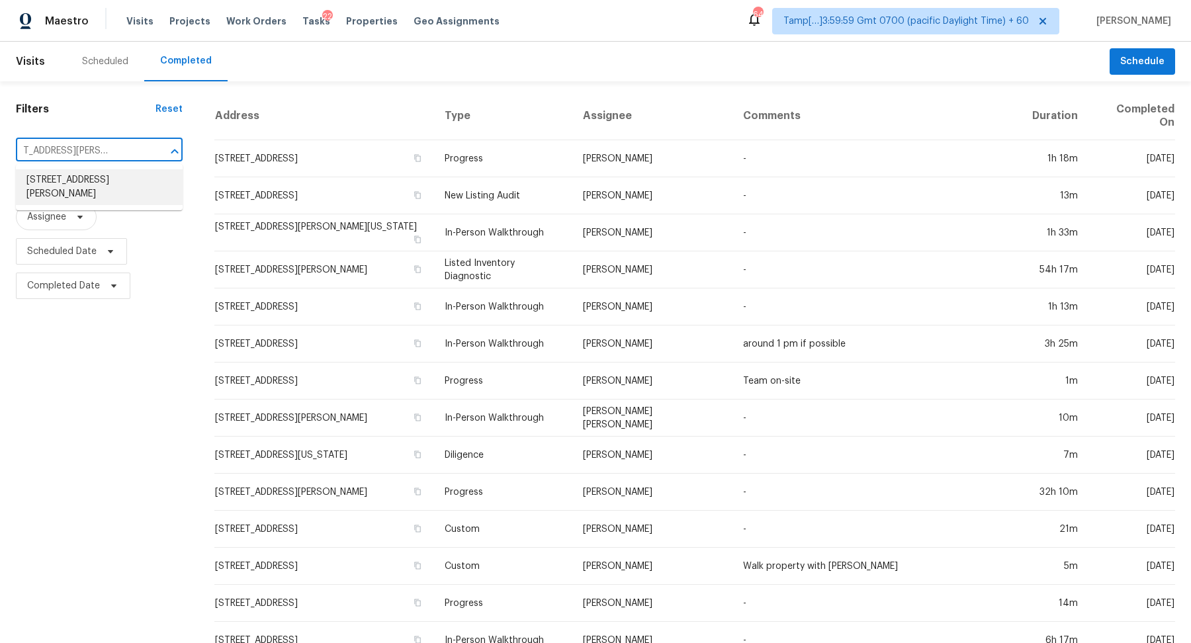
click at [65, 184] on li "13307 Crest Lake Dr, Hudson, FL 34669" at bounding box center [99, 187] width 167 height 36
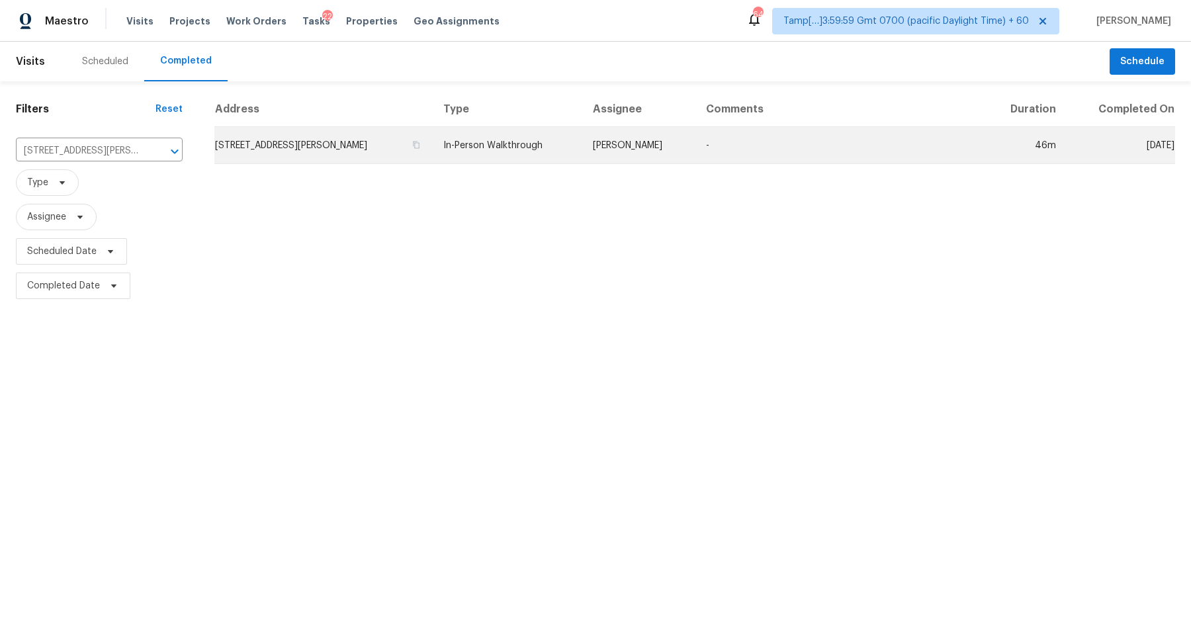
click at [371, 156] on td "13307 Crest Lake Dr, Hudson, FL 34669" at bounding box center [323, 145] width 218 height 37
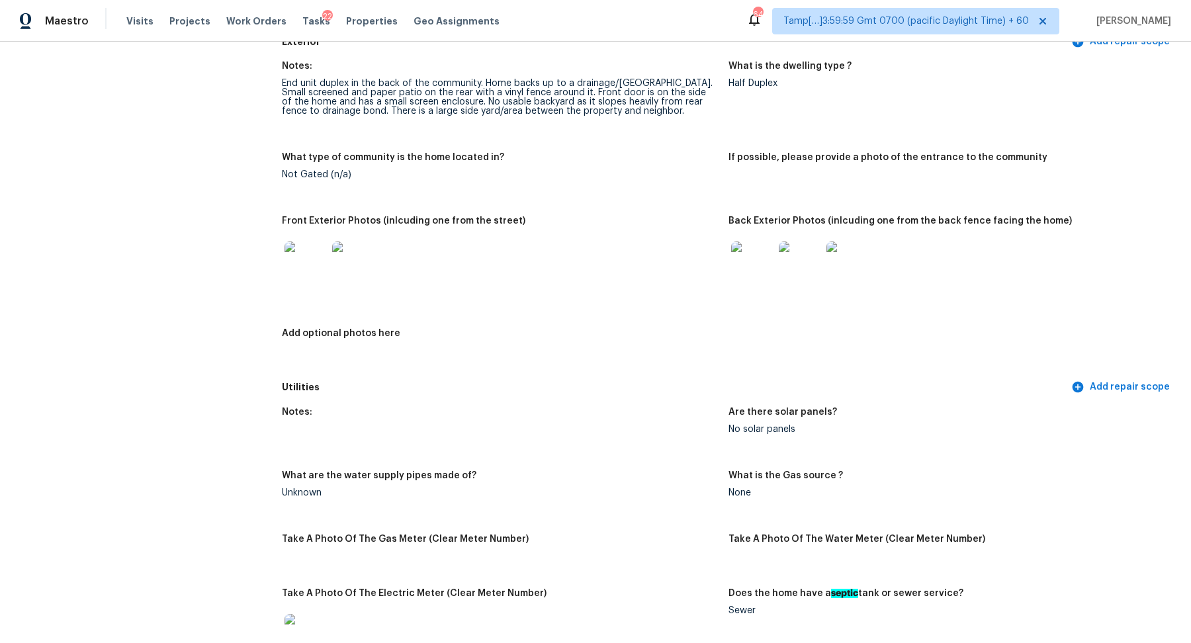
scroll to position [521, 0]
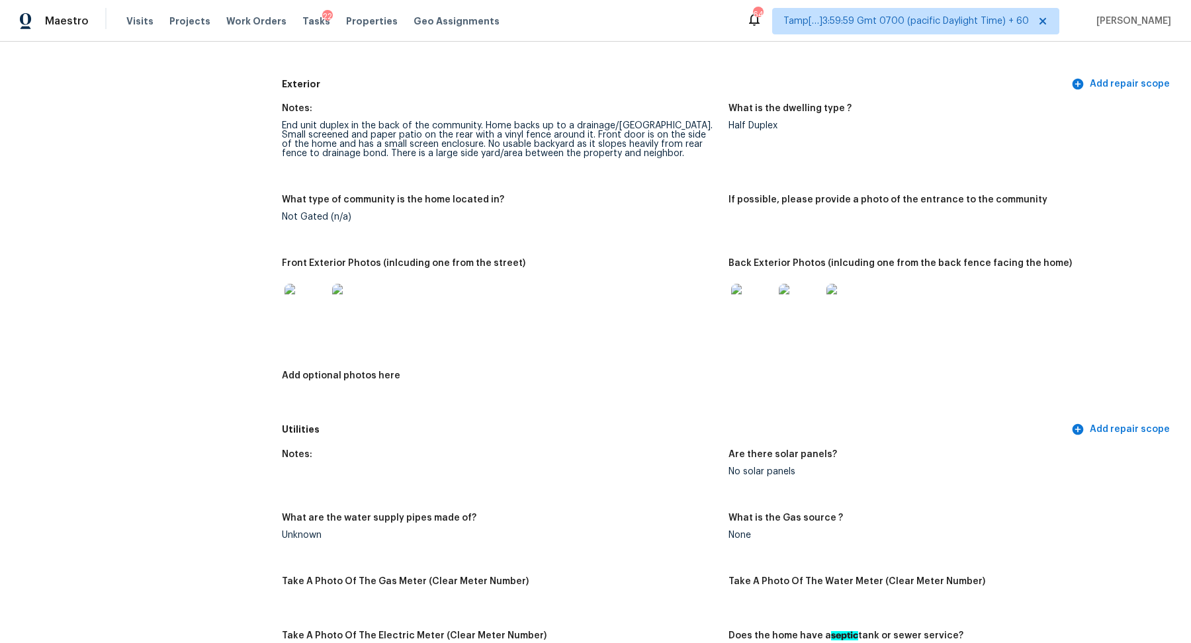
click at [306, 316] on img at bounding box center [306, 305] width 42 height 42
click at [772, 292] on img at bounding box center [752, 305] width 42 height 42
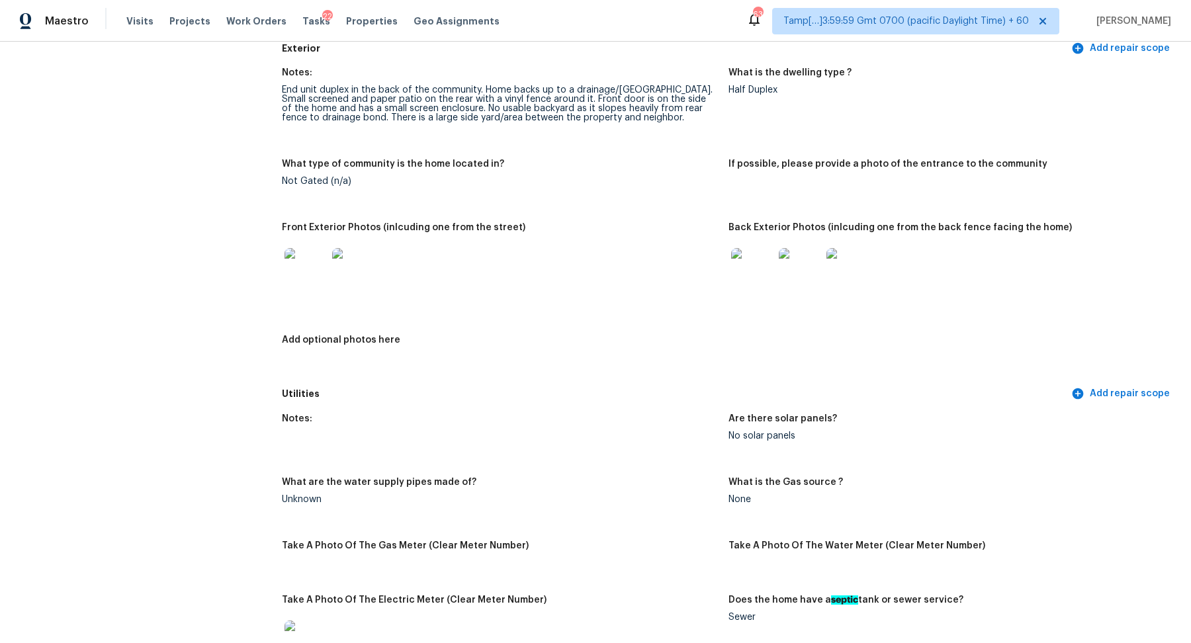
scroll to position [531, 0]
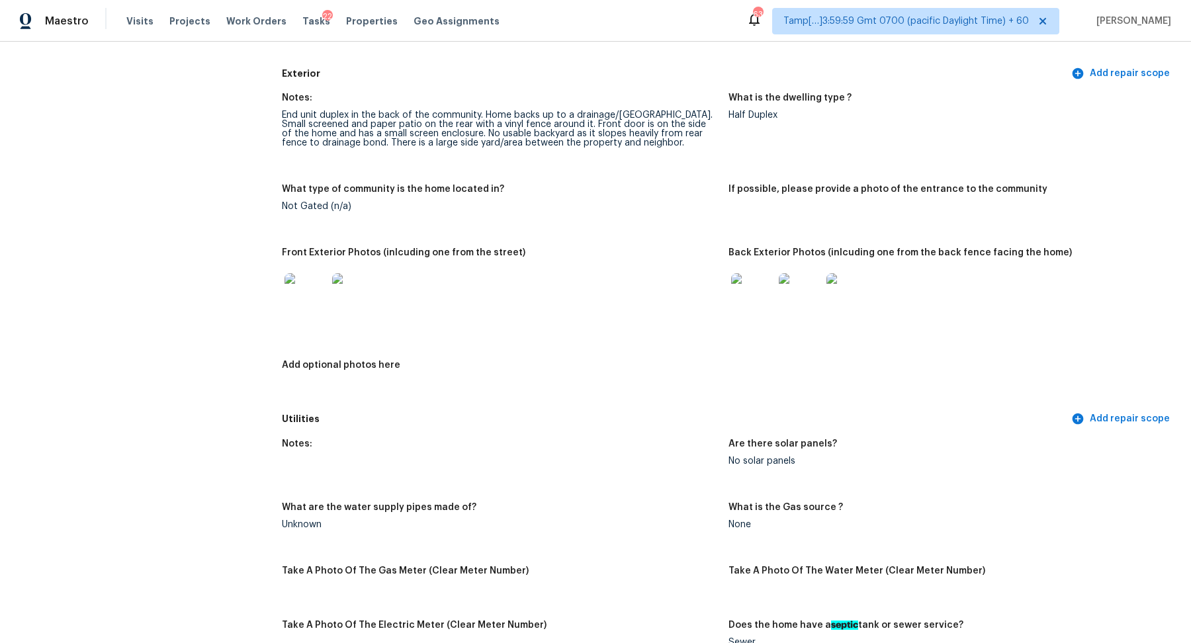
click at [339, 285] on img at bounding box center [353, 294] width 42 height 42
click at [742, 294] on img at bounding box center [752, 294] width 42 height 42
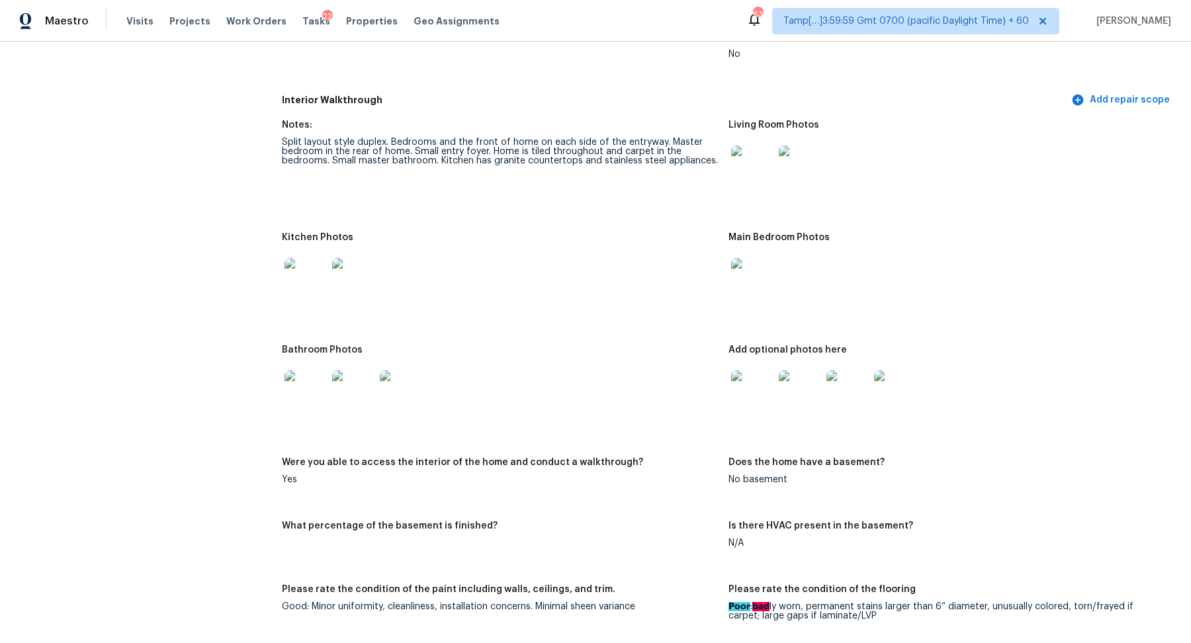
scroll to position [1388, 0]
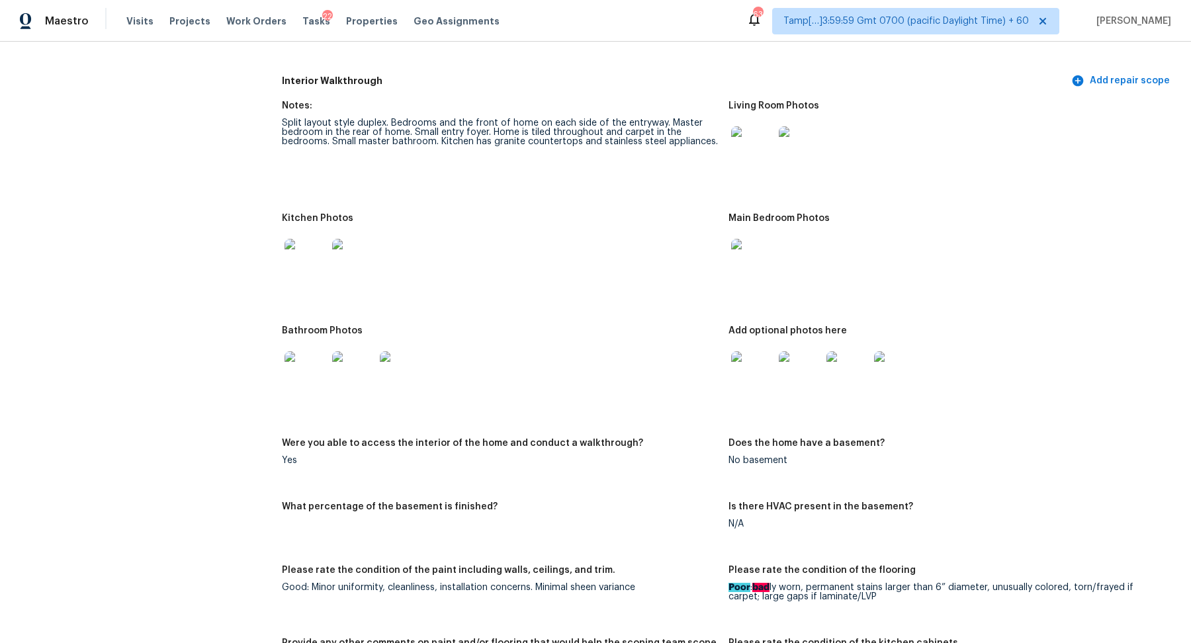
click at [756, 150] on img at bounding box center [752, 147] width 42 height 42
click at [312, 378] on img at bounding box center [306, 372] width 42 height 42
click at [740, 374] on img at bounding box center [752, 372] width 42 height 42
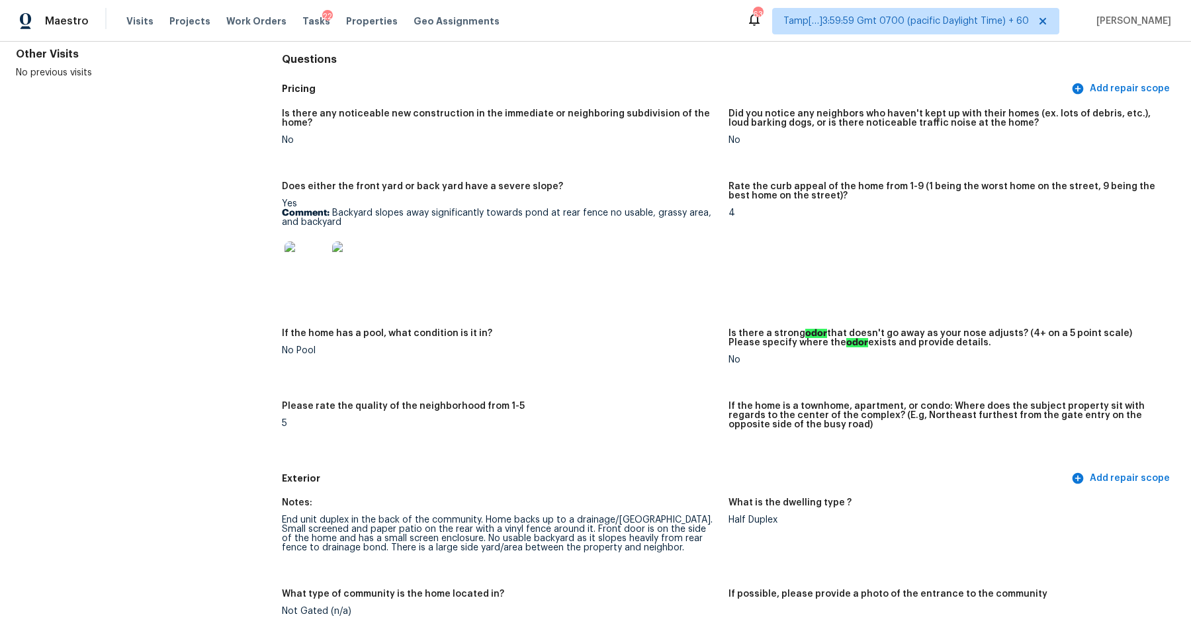
scroll to position [592, 0]
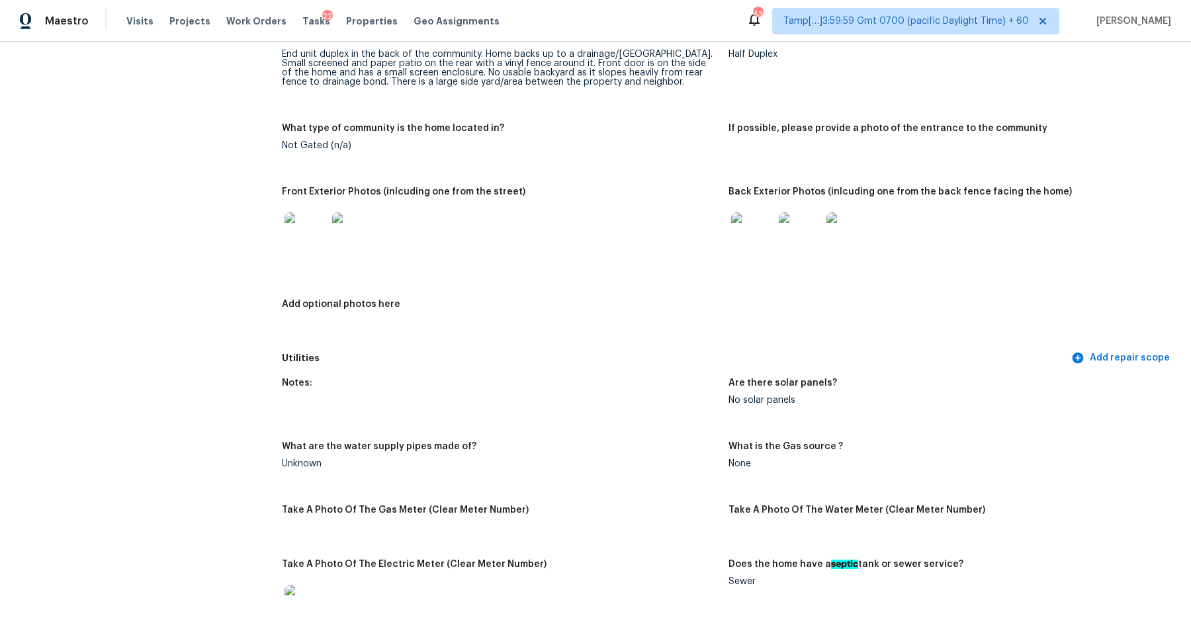
click at [740, 239] on img at bounding box center [752, 233] width 42 height 42
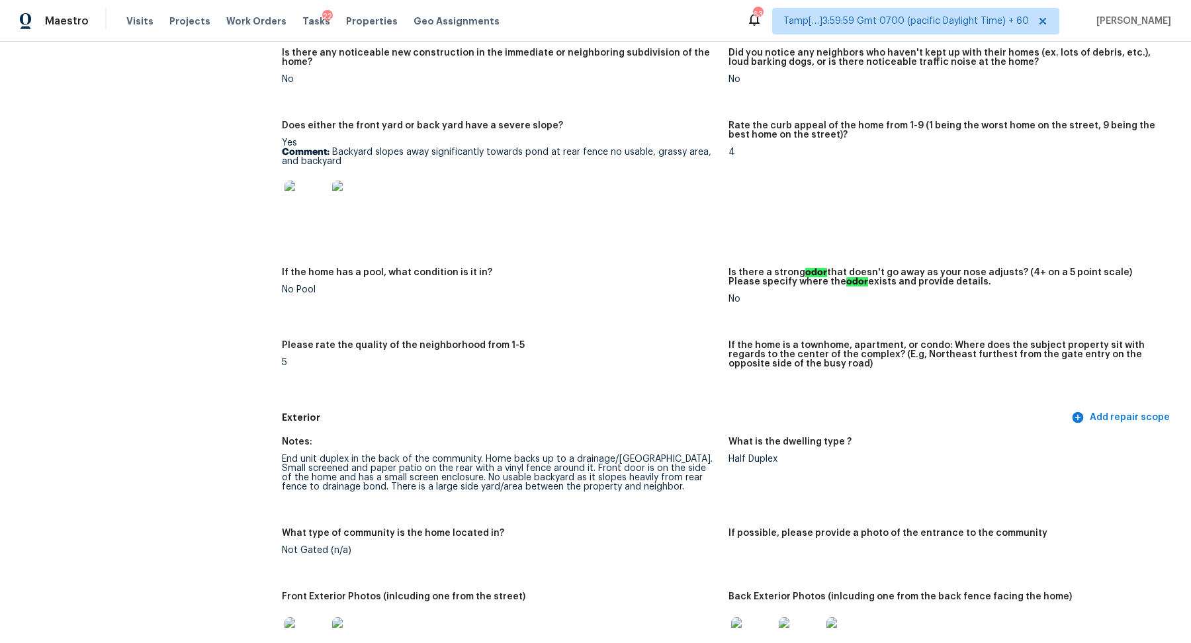
scroll to position [0, 0]
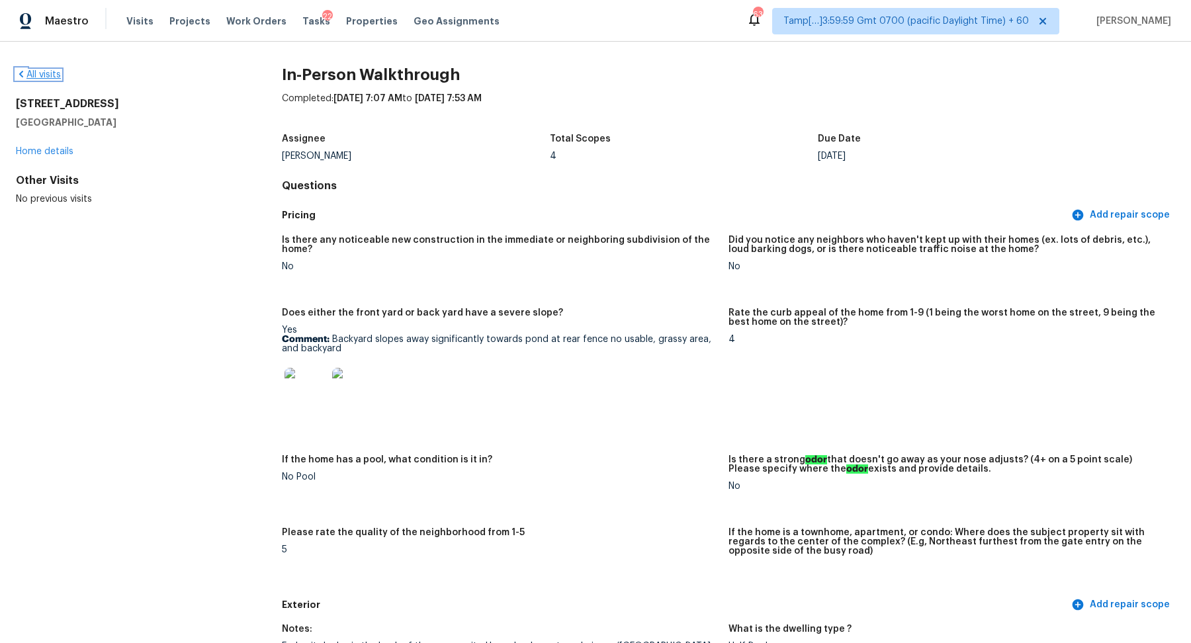
click at [36, 72] on link "All visits" at bounding box center [38, 74] width 45 height 9
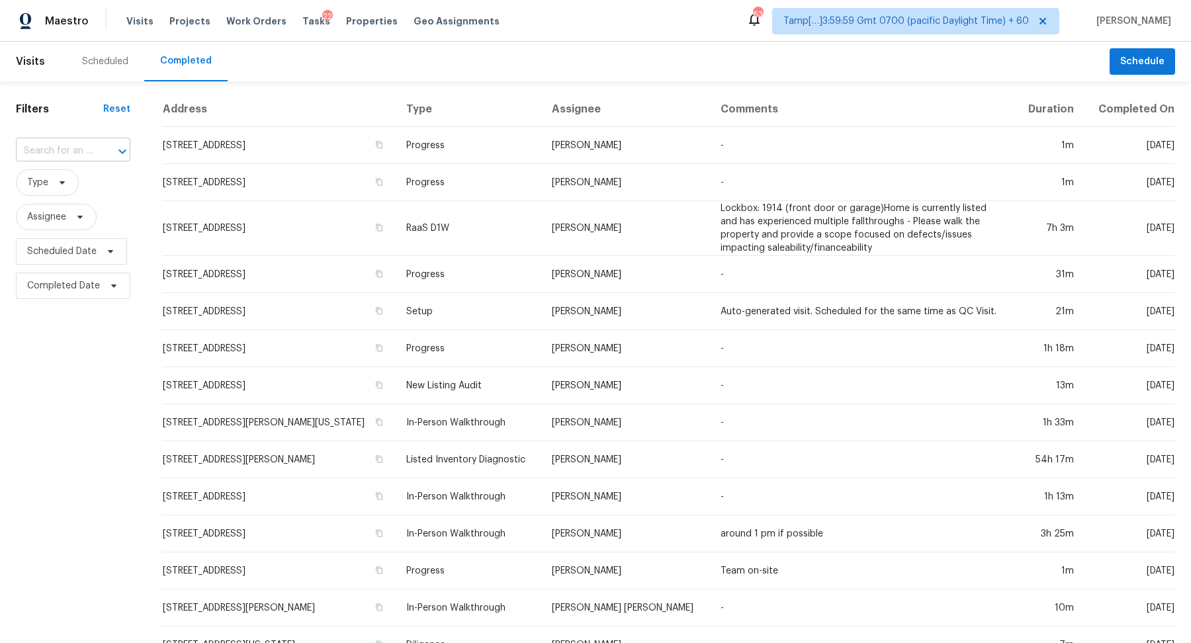
click at [85, 157] on input "text" at bounding box center [54, 151] width 77 height 21
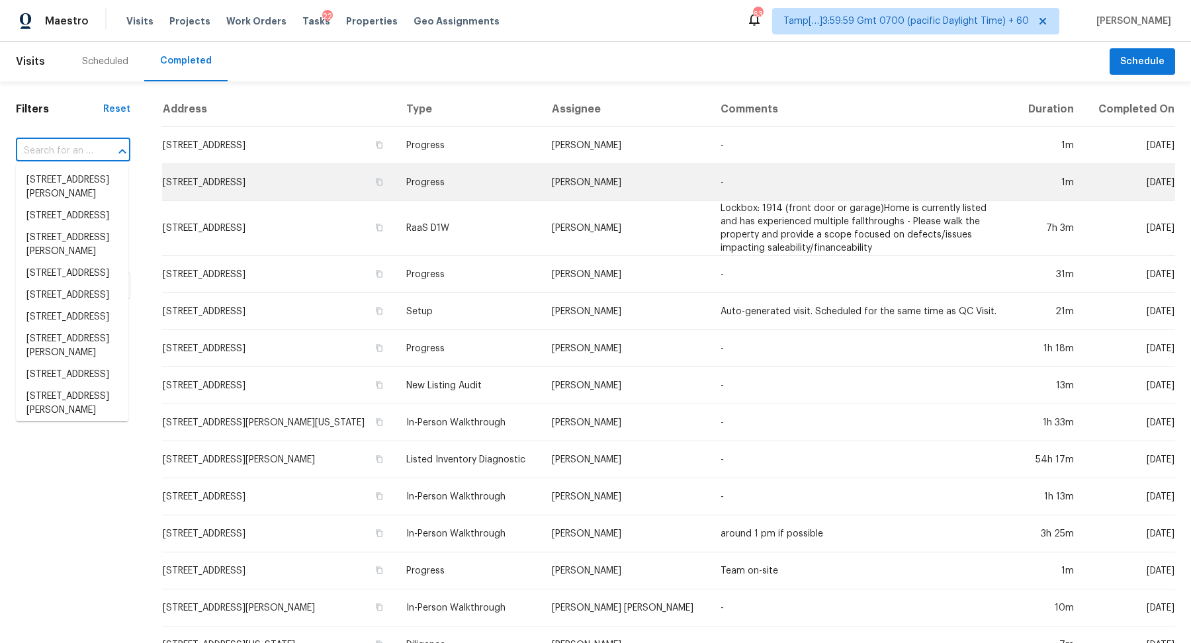
paste input "6624 Belvoir Ct Concord Township OH 44077"
type input "6624 Belvoir Ct Concord Township OH 44077"
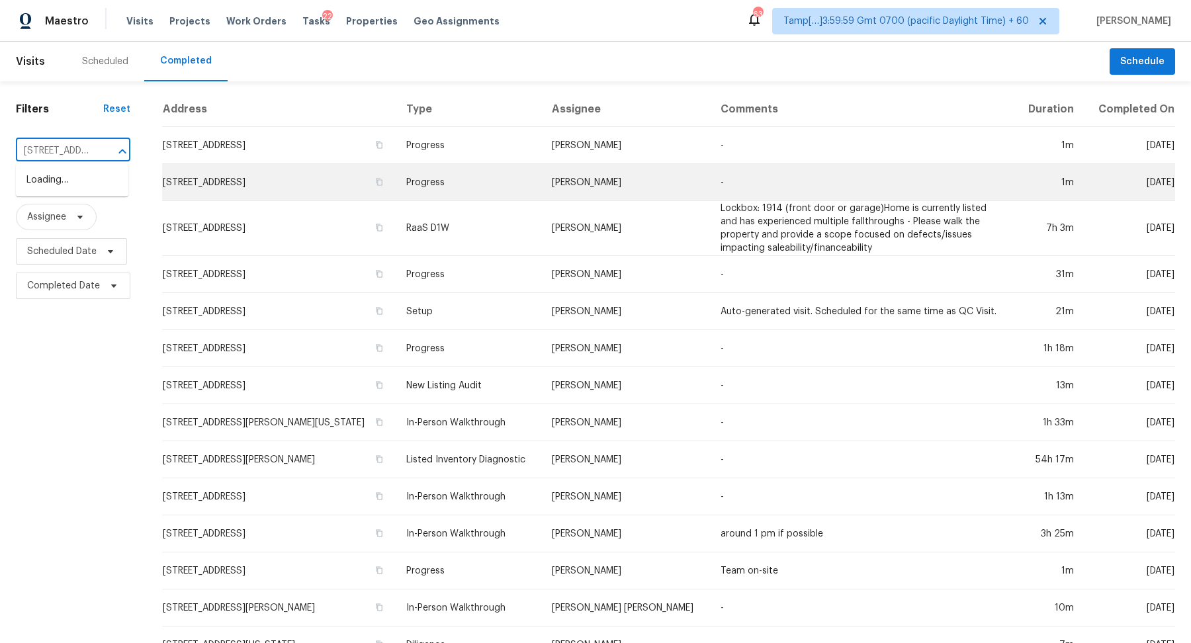
scroll to position [0, 129]
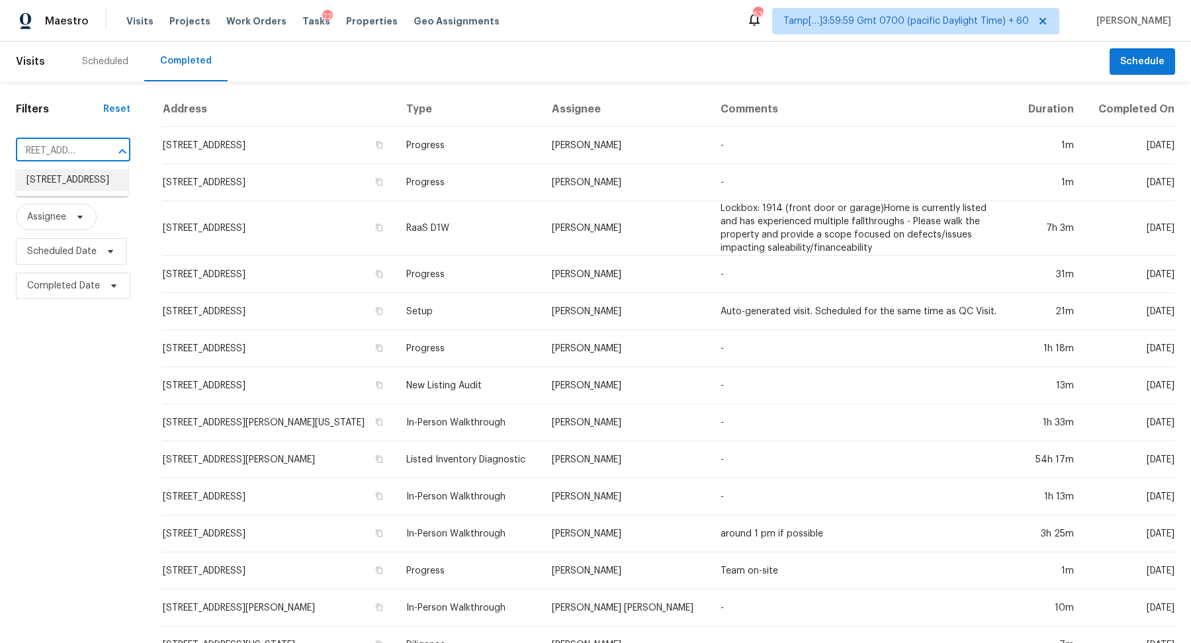
click at [98, 191] on li "6624 Belvoir Ct, Concord Township, OH 44077" at bounding box center [72, 180] width 112 height 22
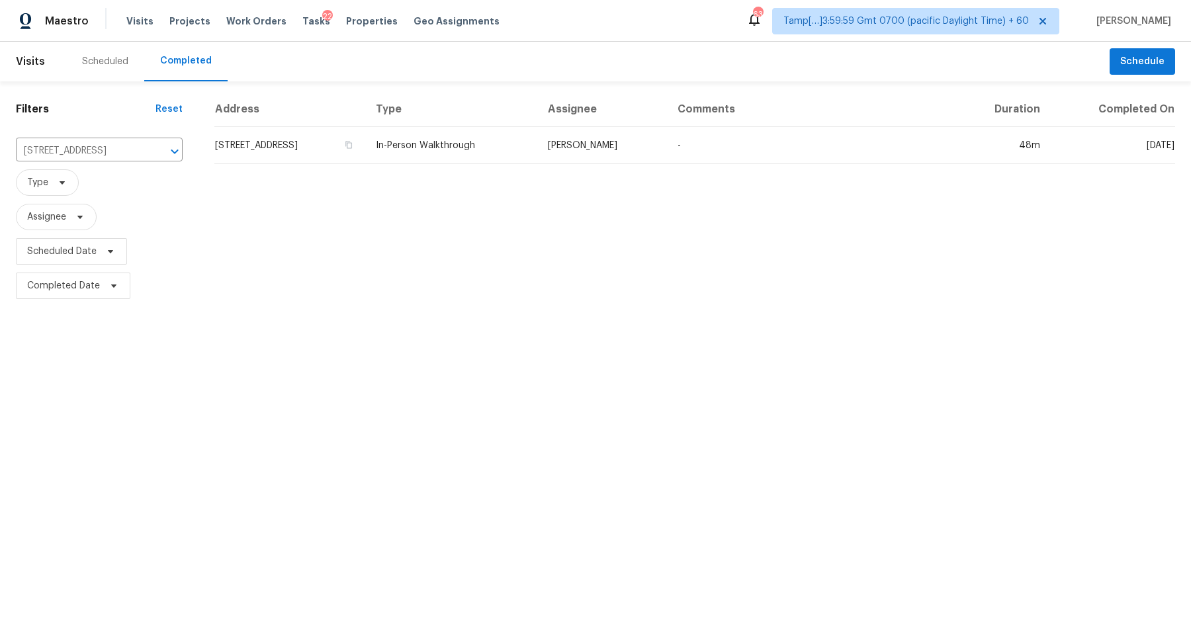
click at [297, 152] on td "6624 Belvoir Ct, Concord Township, OH 44077" at bounding box center [289, 145] width 151 height 37
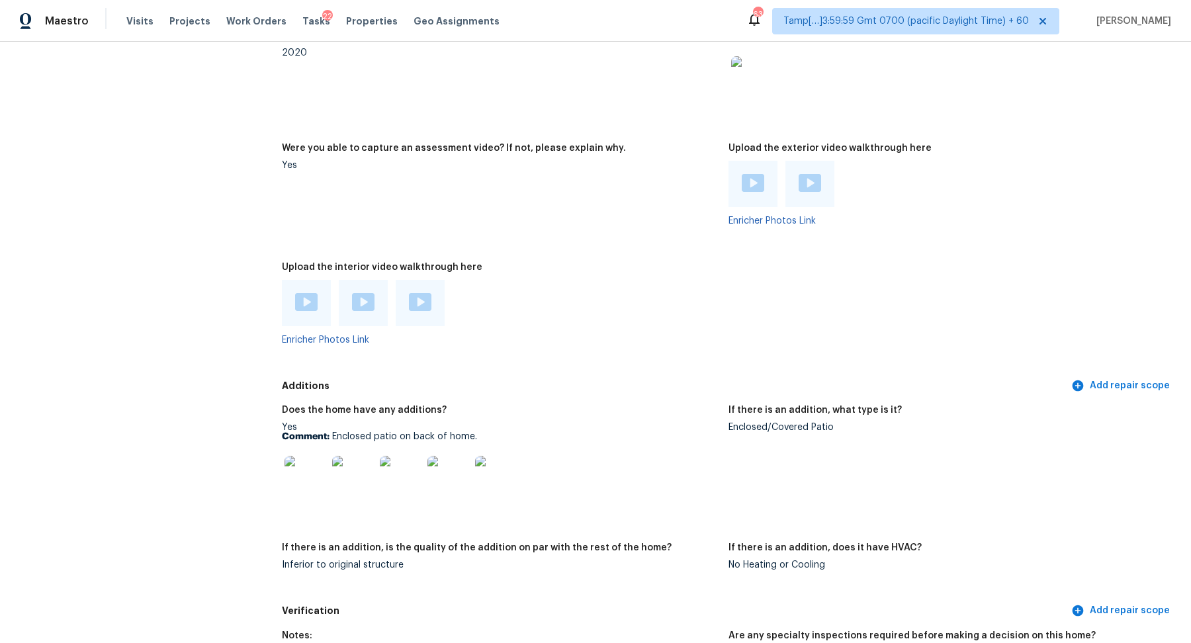
scroll to position [2728, 0]
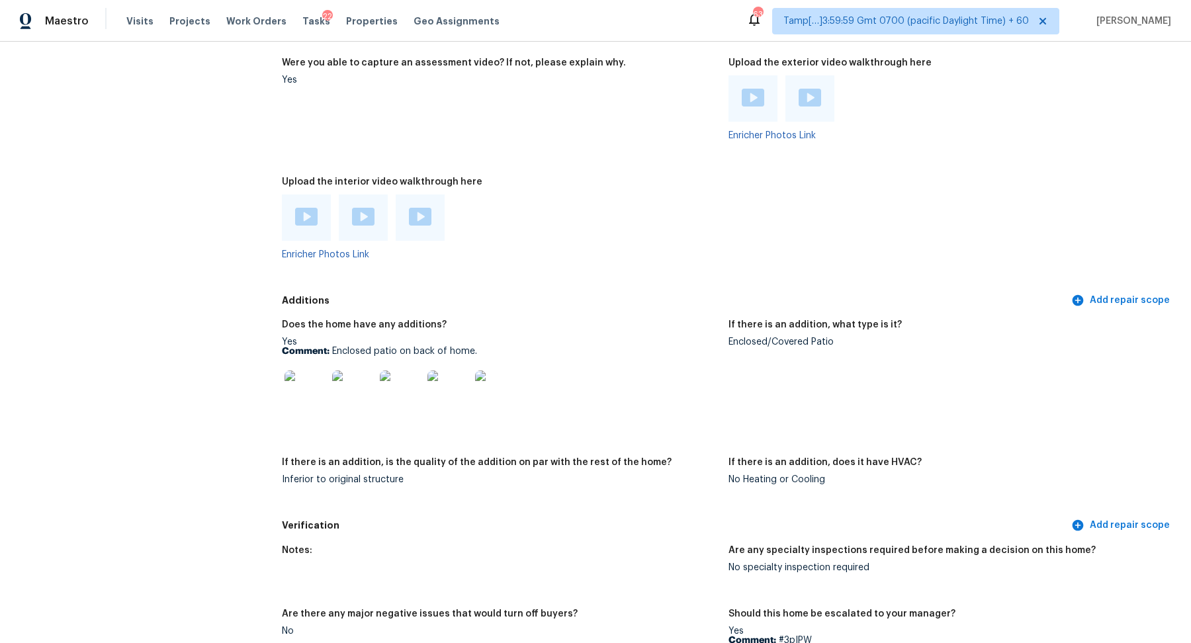
click at [305, 404] on img at bounding box center [306, 392] width 42 height 42
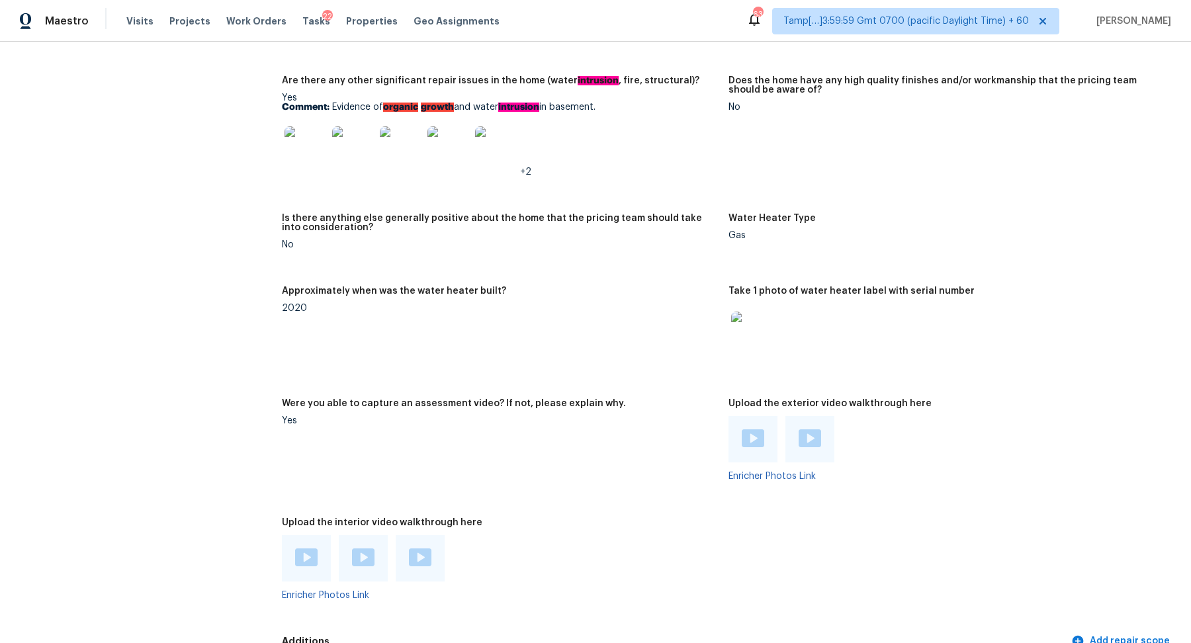
scroll to position [2212, 0]
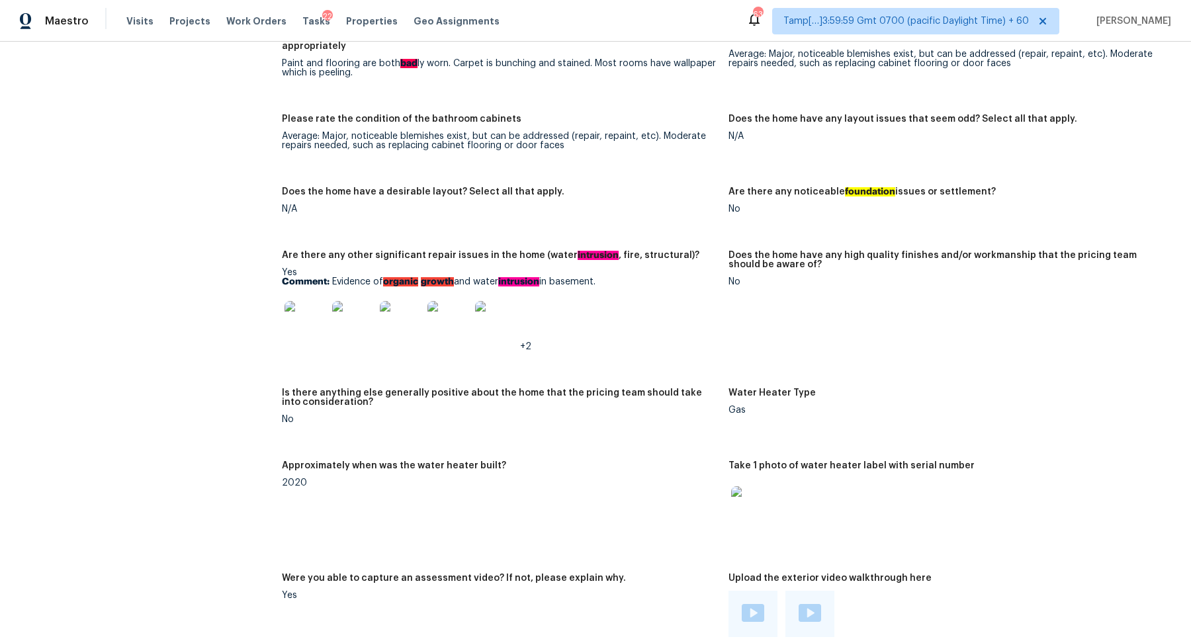
click at [310, 330] on img at bounding box center [306, 322] width 42 height 42
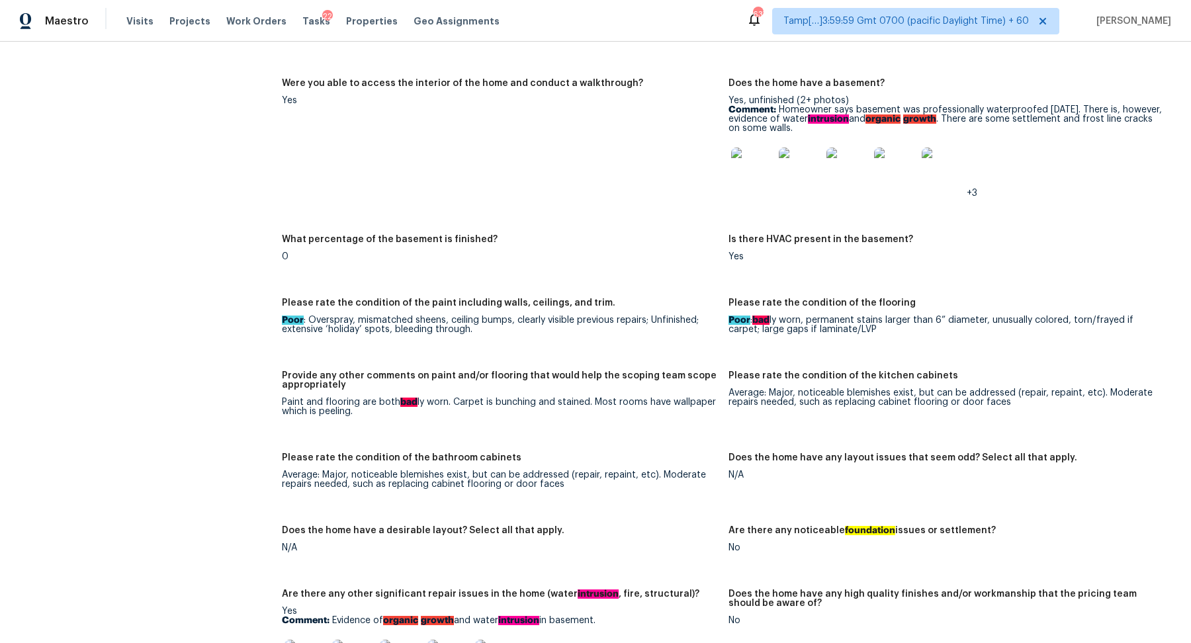
scroll to position [1820, 0]
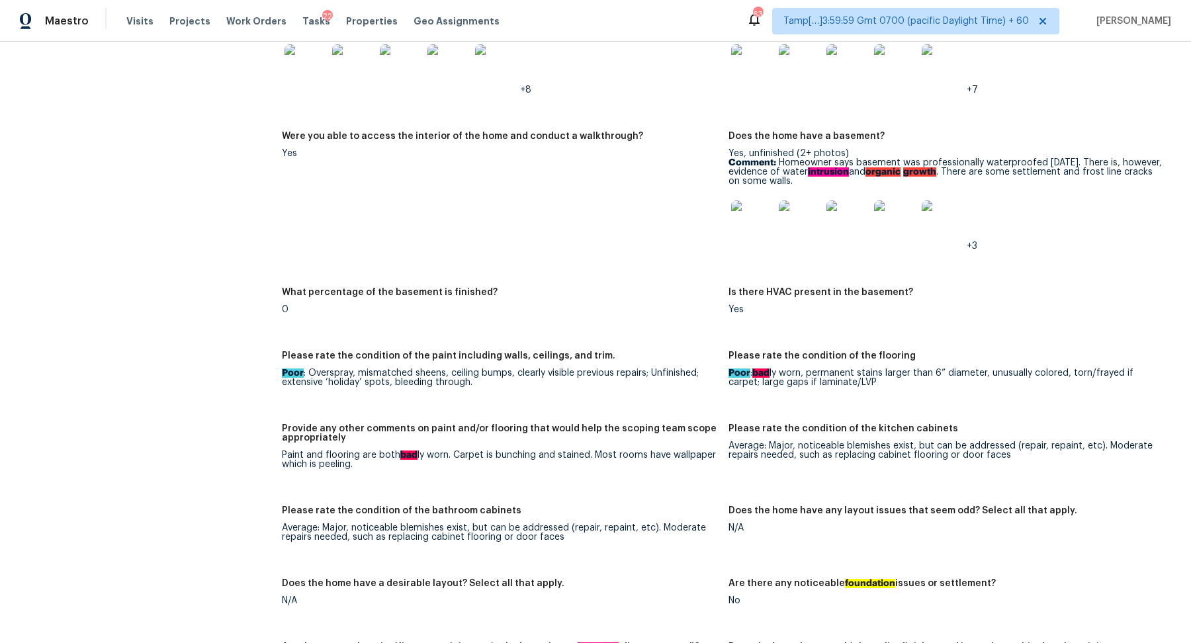
click at [760, 227] on img at bounding box center [752, 221] width 42 height 42
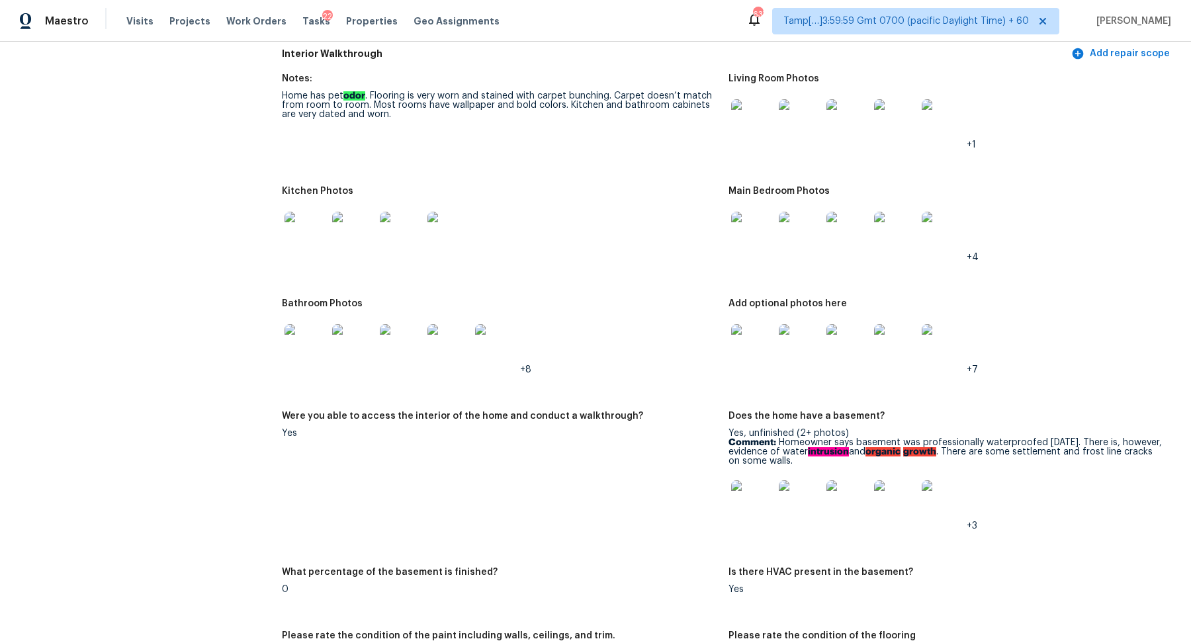
scroll to position [1505, 0]
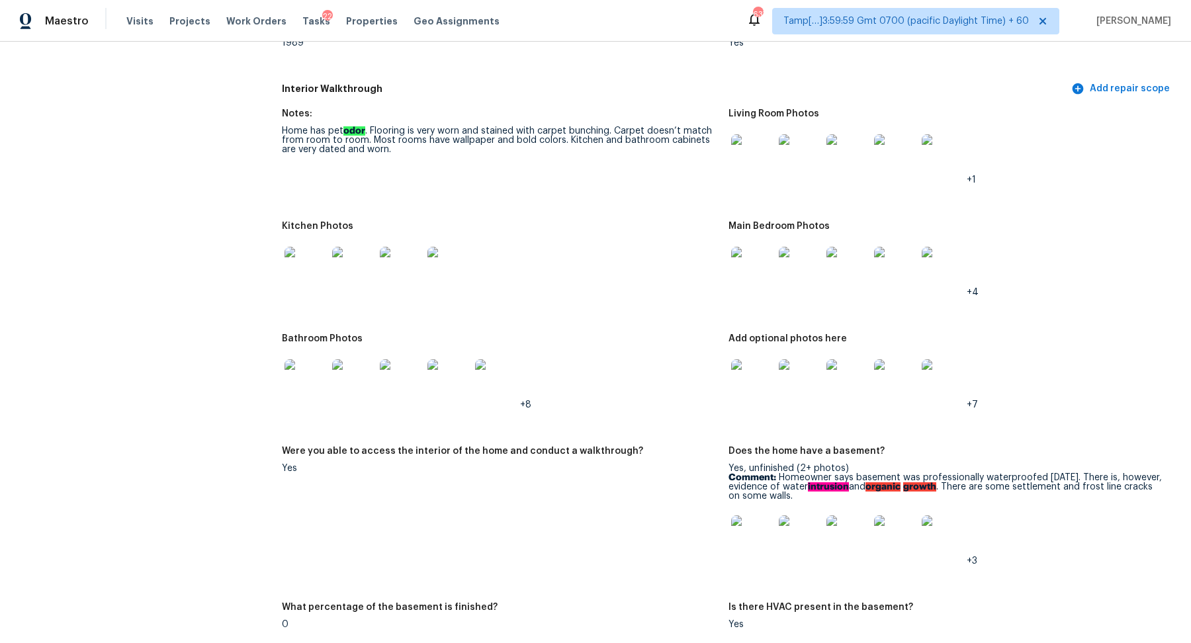
click at [308, 282] on img at bounding box center [306, 268] width 42 height 42
click at [746, 271] on img at bounding box center [752, 268] width 42 height 42
click at [470, 383] on div at bounding box center [449, 380] width 48 height 58
click at [493, 382] on img at bounding box center [496, 380] width 42 height 42
click at [770, 269] on img at bounding box center [752, 268] width 42 height 42
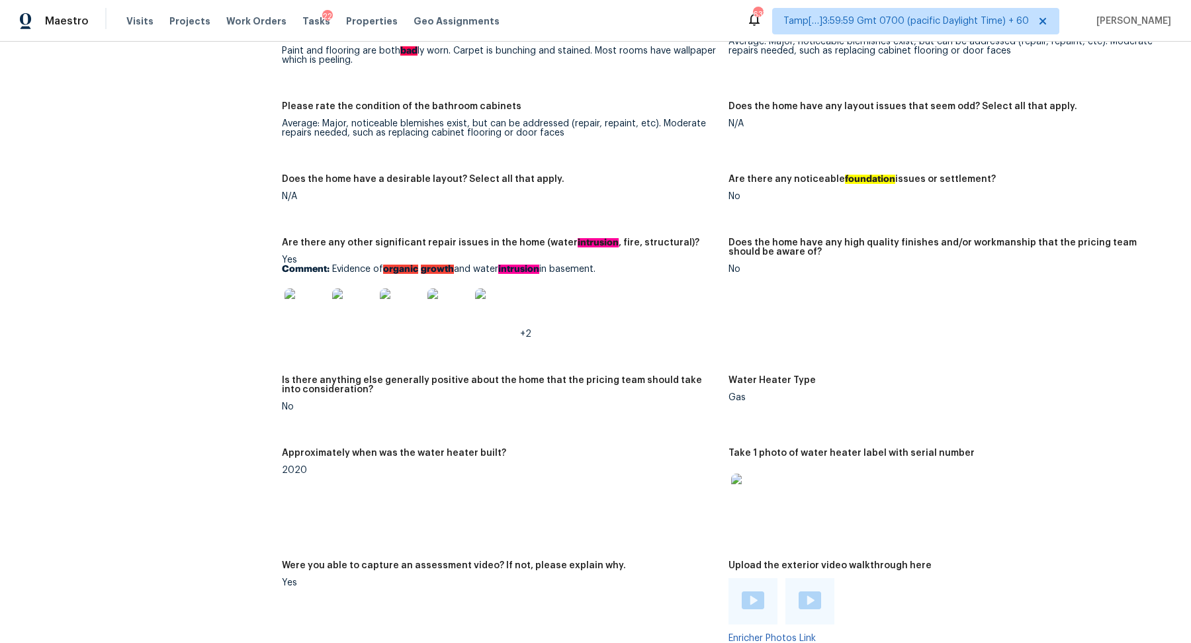
scroll to position [2204, 0]
